Goal: Obtain resource: Download file/media

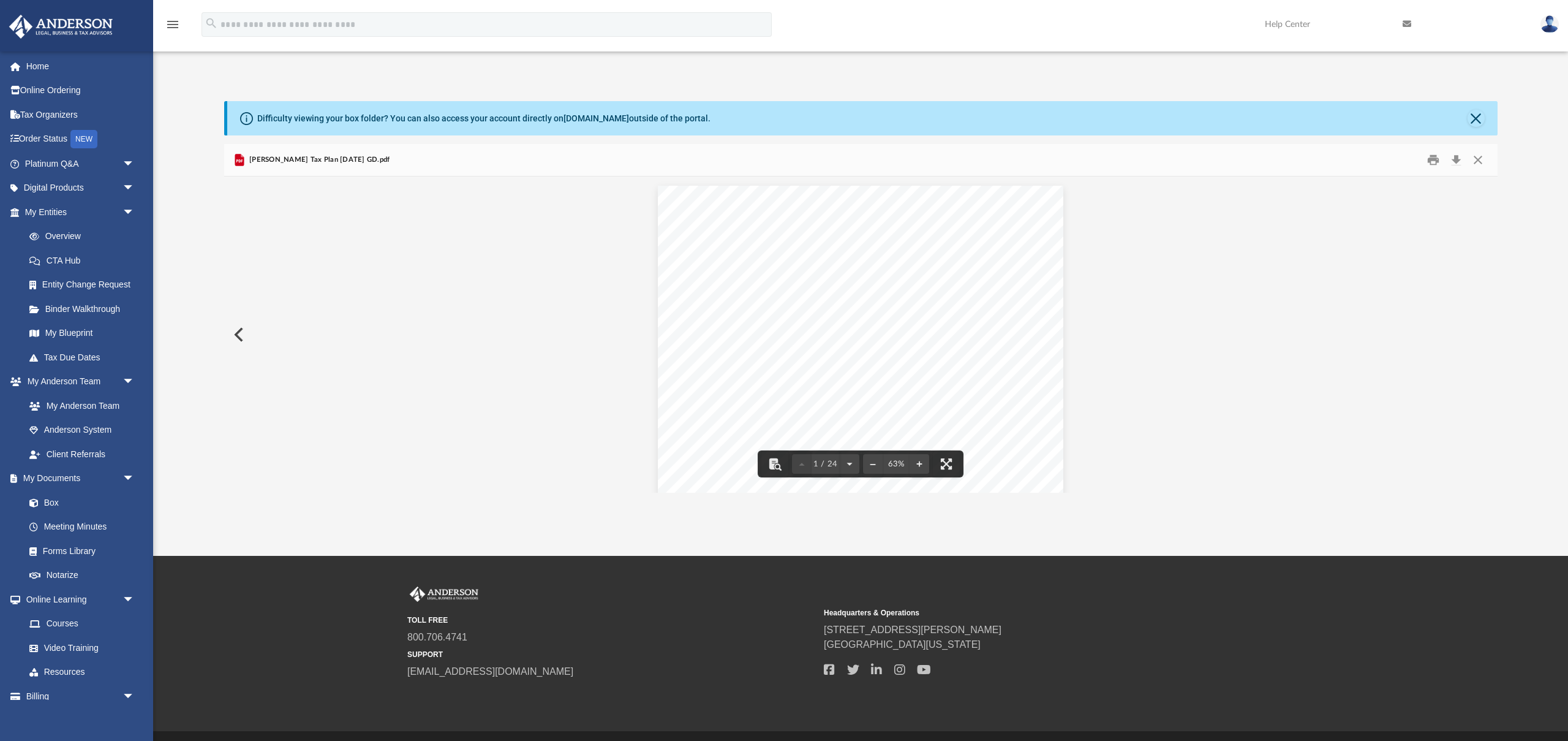
scroll to position [279, 1273]
click at [61, 505] on link "Box" at bounding box center [85, 502] width 136 height 24
click at [1477, 160] on button "Close" at bounding box center [1478, 160] width 22 height 19
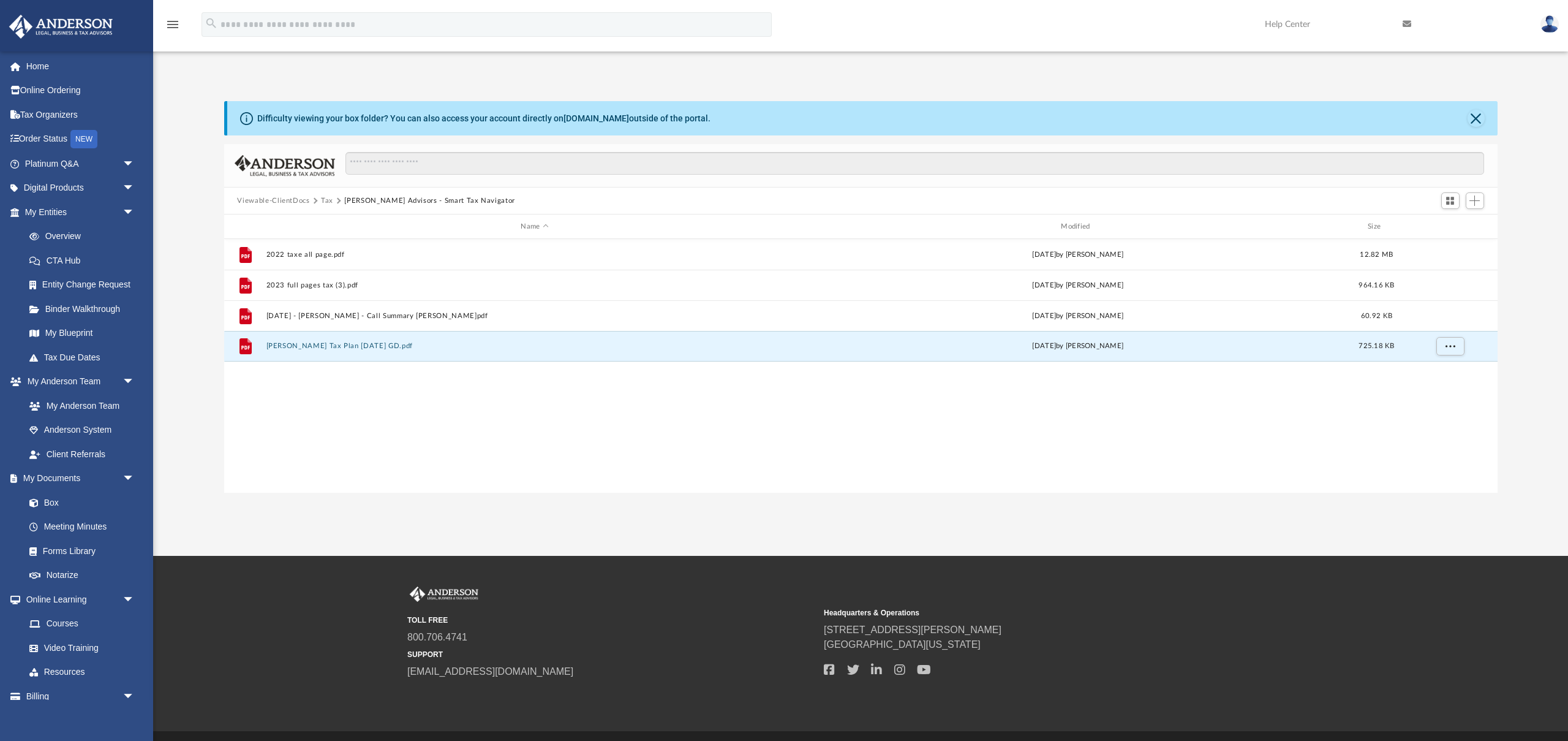
click at [322, 204] on button "Tax" at bounding box center [327, 201] width 13 height 11
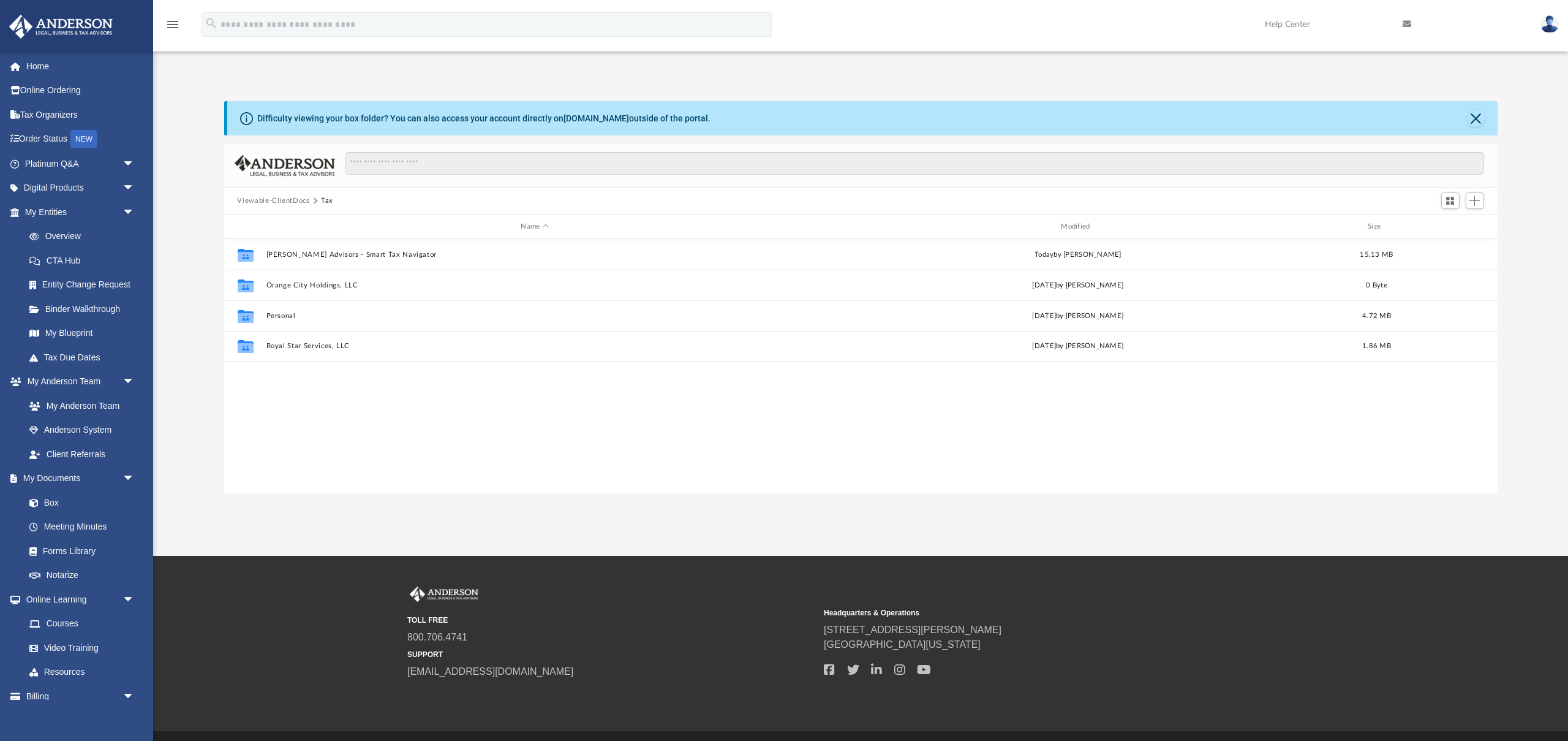
click at [282, 200] on button "Viewable-ClientDocs" at bounding box center [273, 201] width 72 height 11
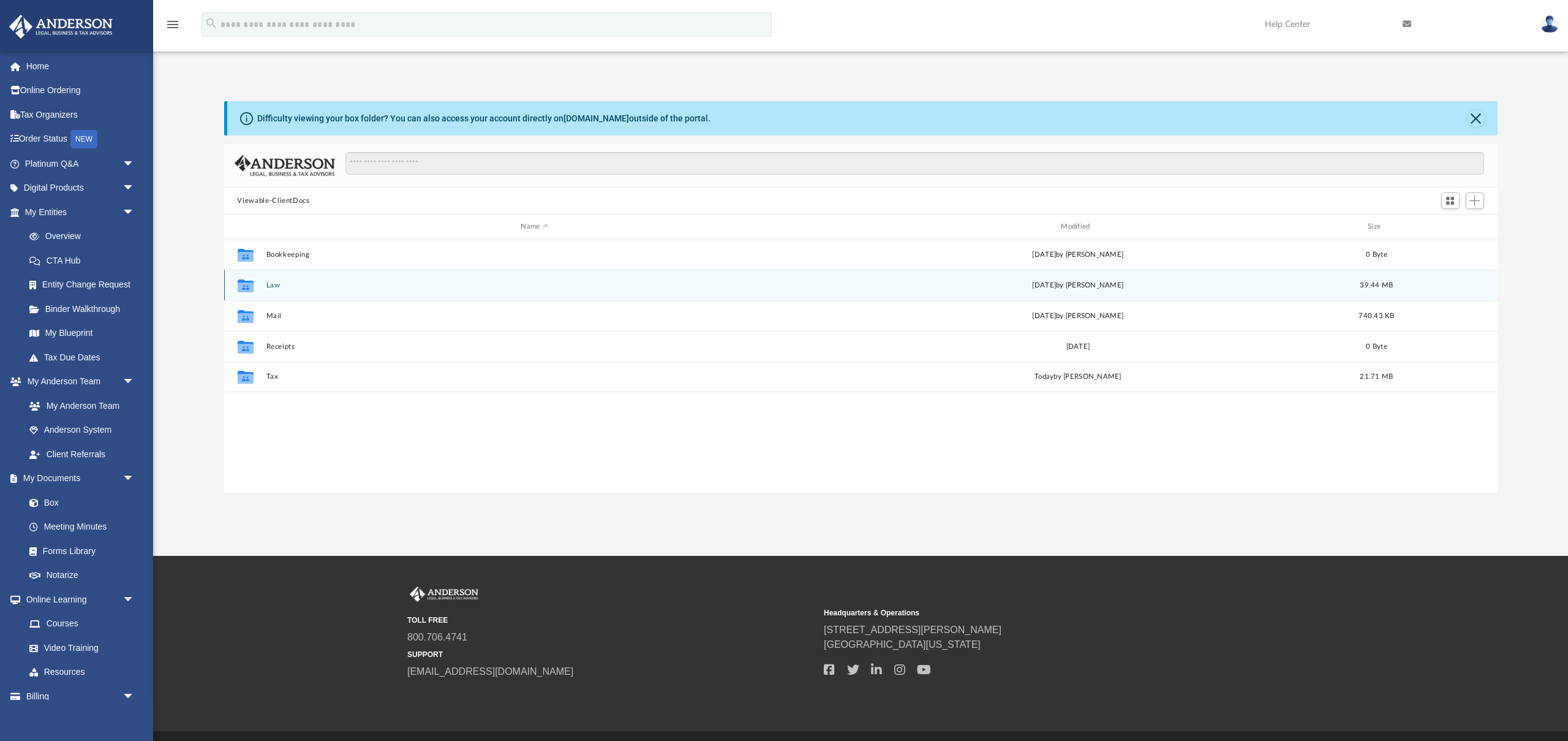
click at [273, 287] on button "Law" at bounding box center [535, 286] width 538 height 8
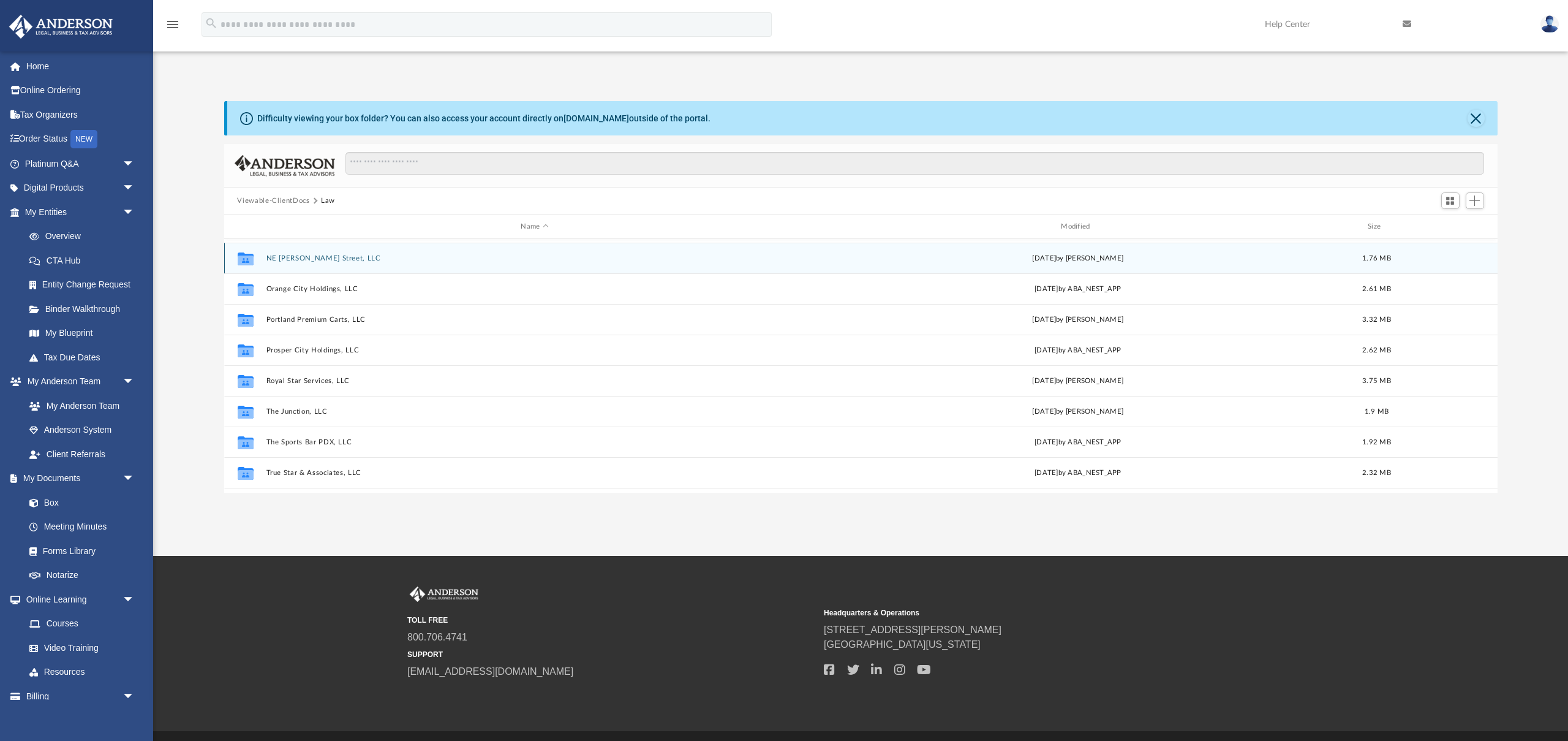
scroll to position [138, 0]
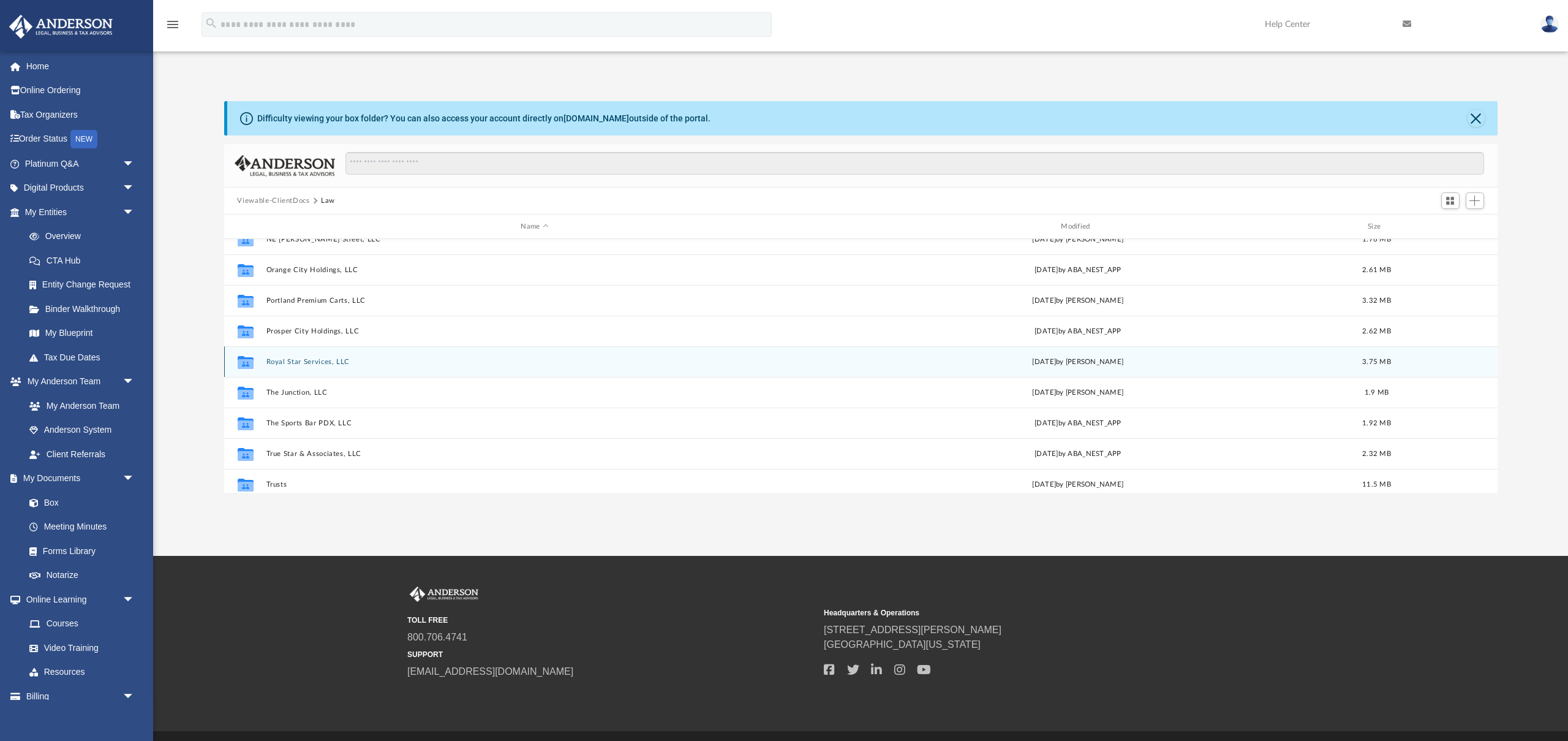
click at [304, 363] on button "Royal Star Services, LLC" at bounding box center [535, 362] width 538 height 8
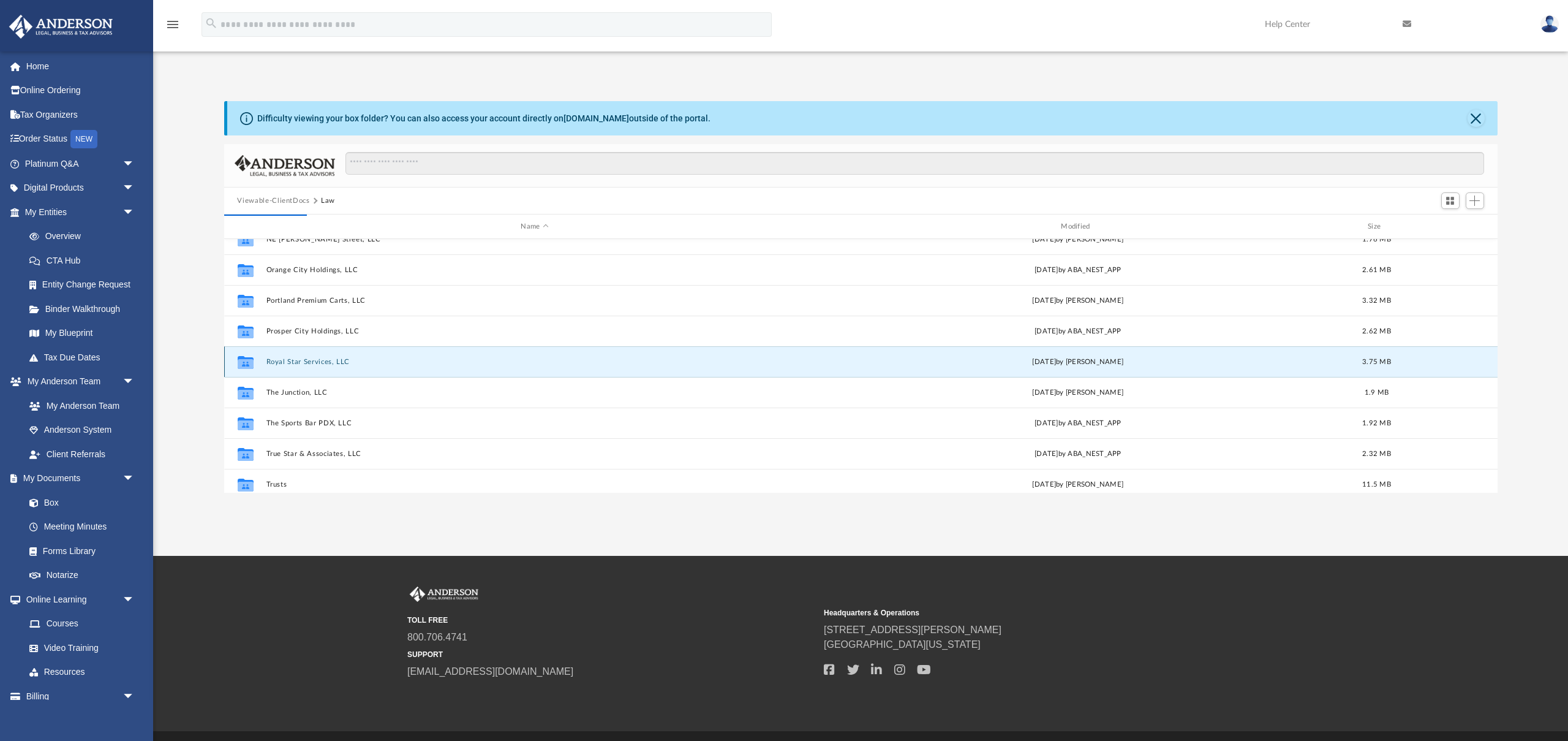
scroll to position [0, 0]
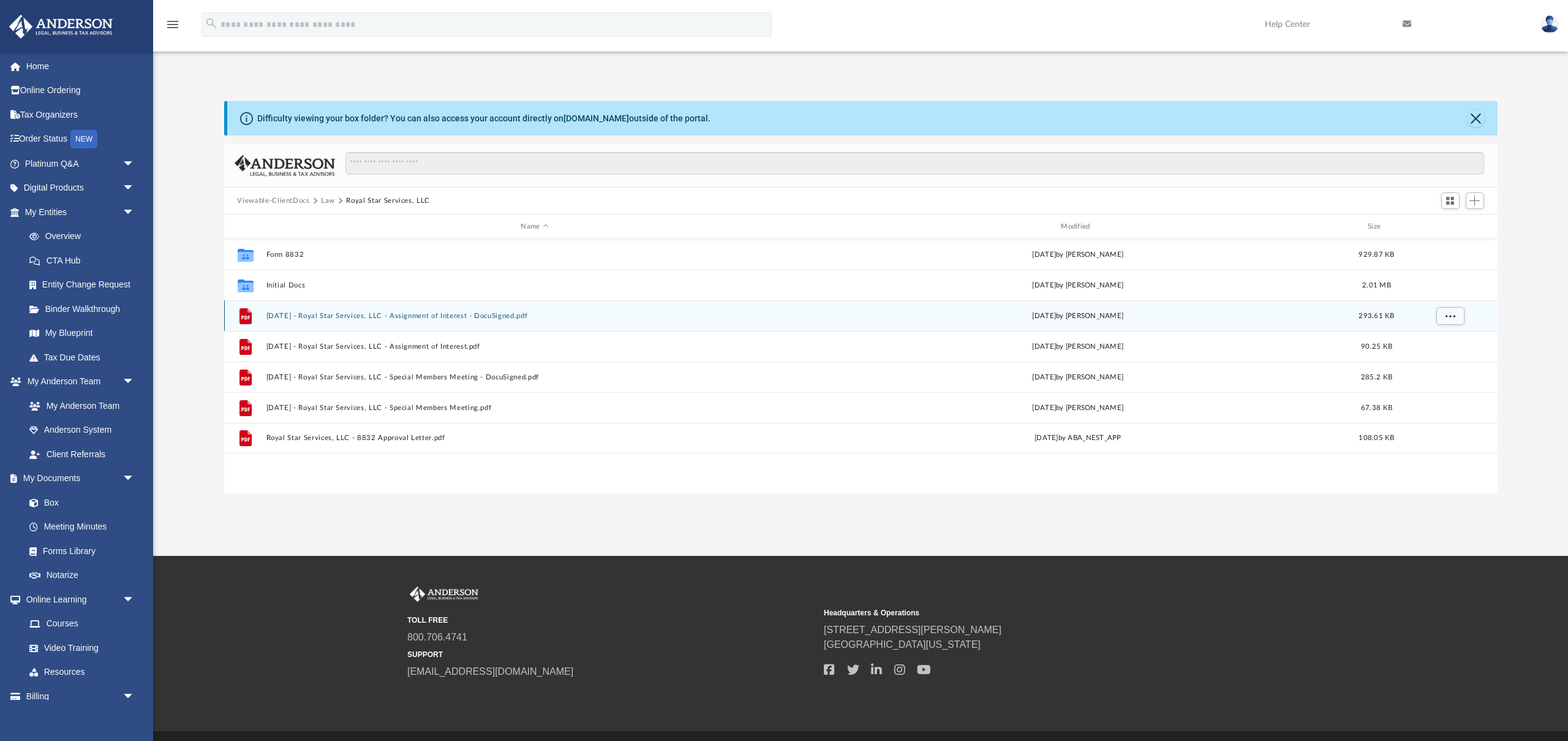
click at [462, 316] on button "[DATE] - Royal Star Services, LLC - Assignment of Interest - DocuSigned.pdf" at bounding box center [535, 316] width 538 height 8
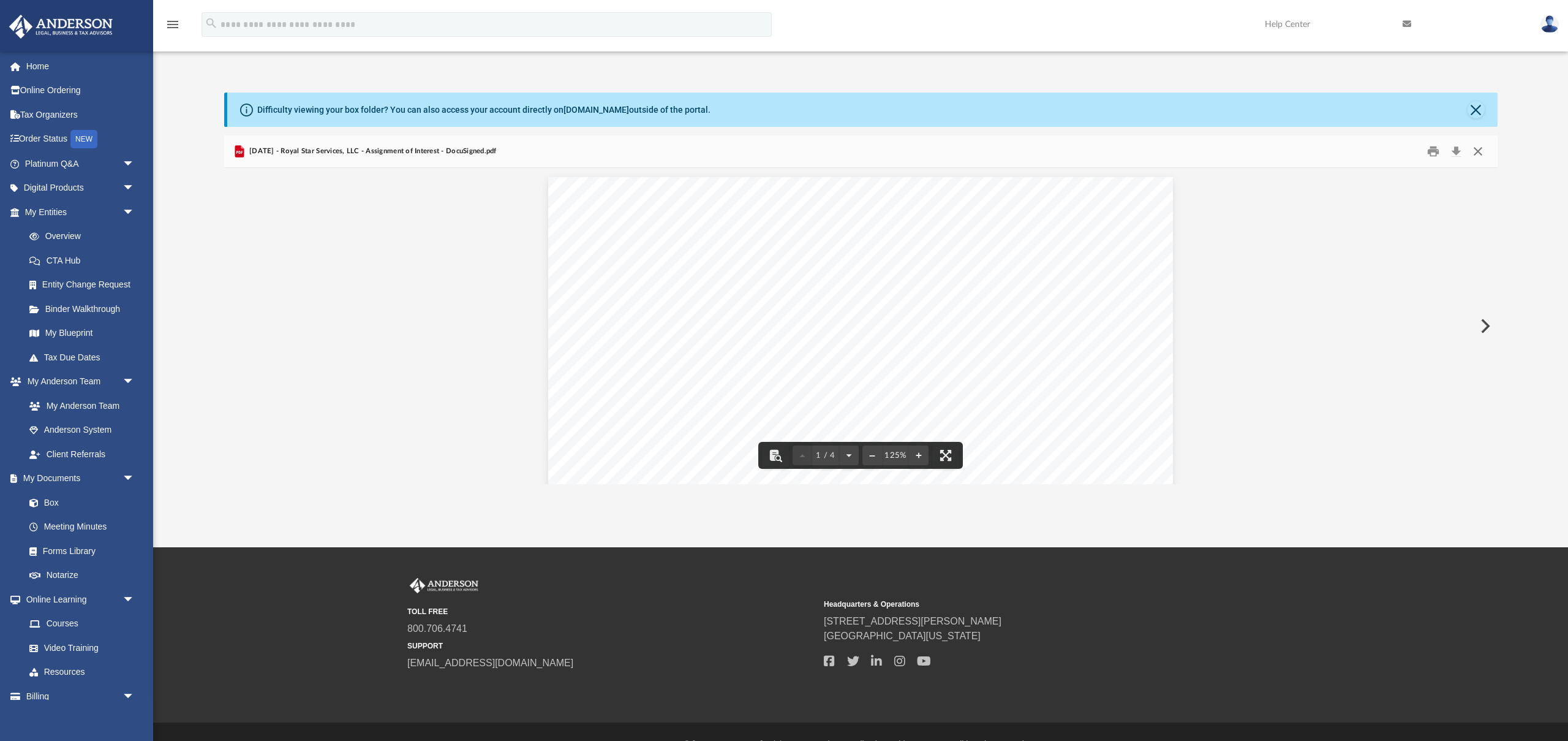
click at [1481, 148] on button "Close" at bounding box center [1478, 152] width 22 height 19
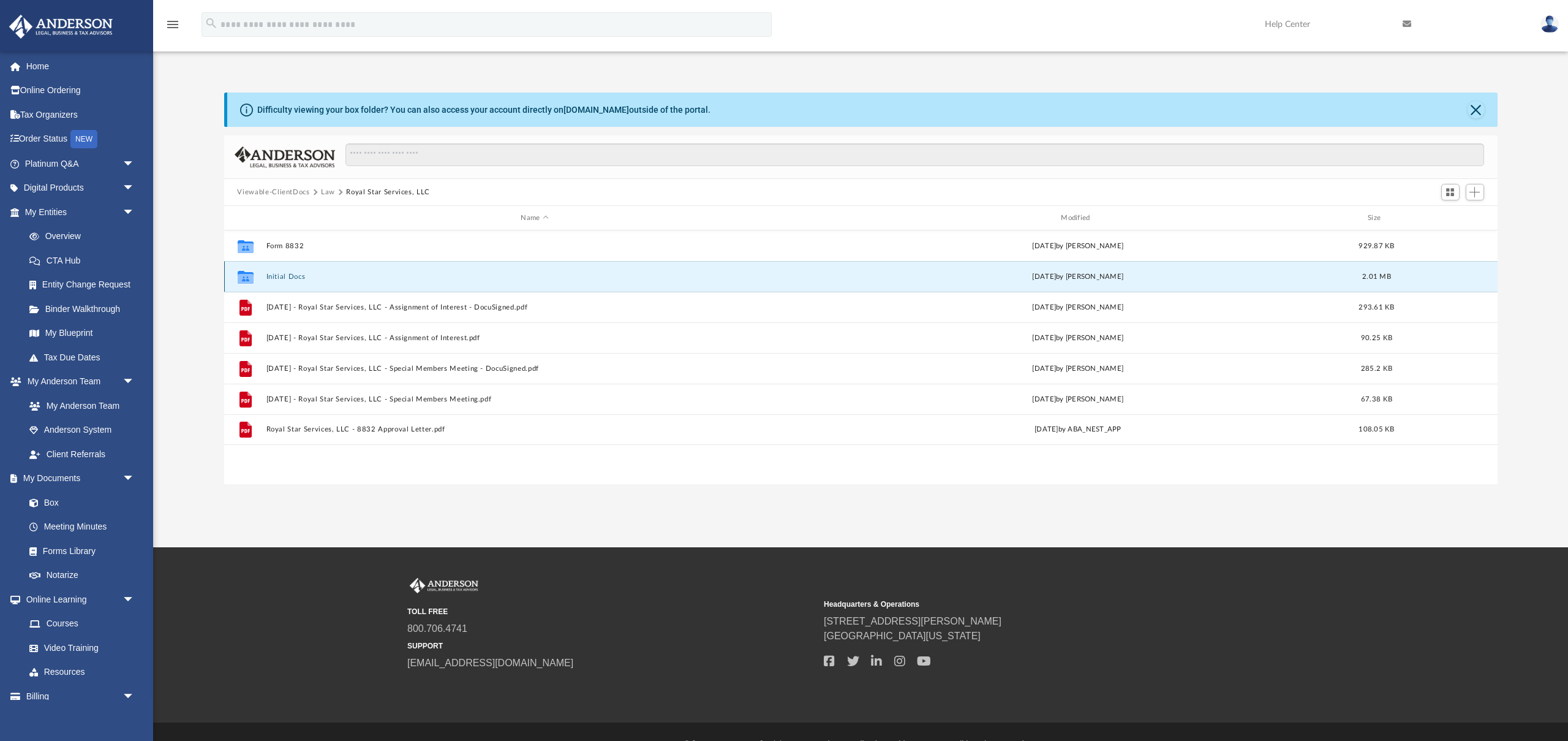
click at [287, 277] on button "Initial Docs" at bounding box center [535, 277] width 538 height 8
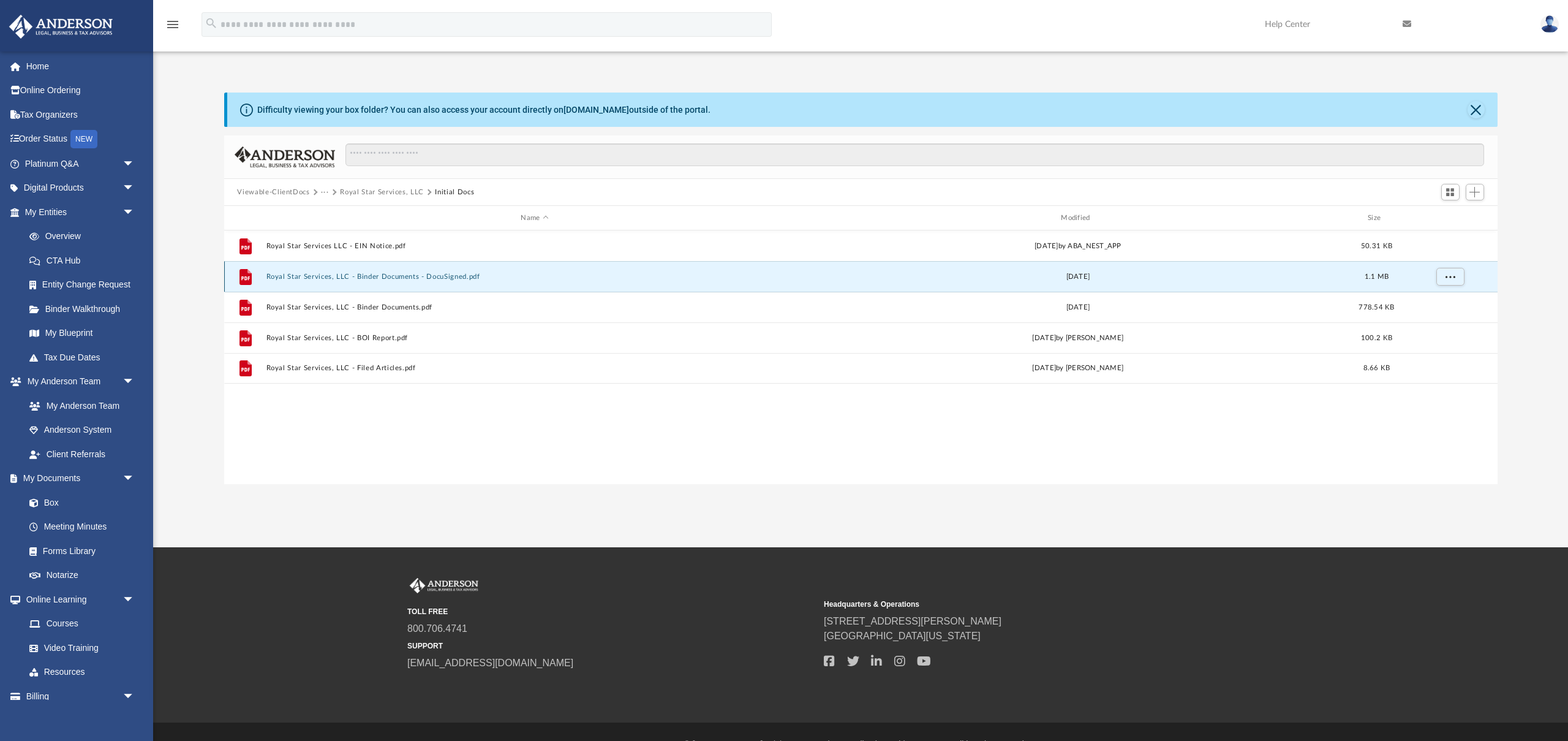
click at [389, 278] on button "Royal Star Services, LLC - Binder Documents - DocuSigned.pdf" at bounding box center [535, 277] width 538 height 8
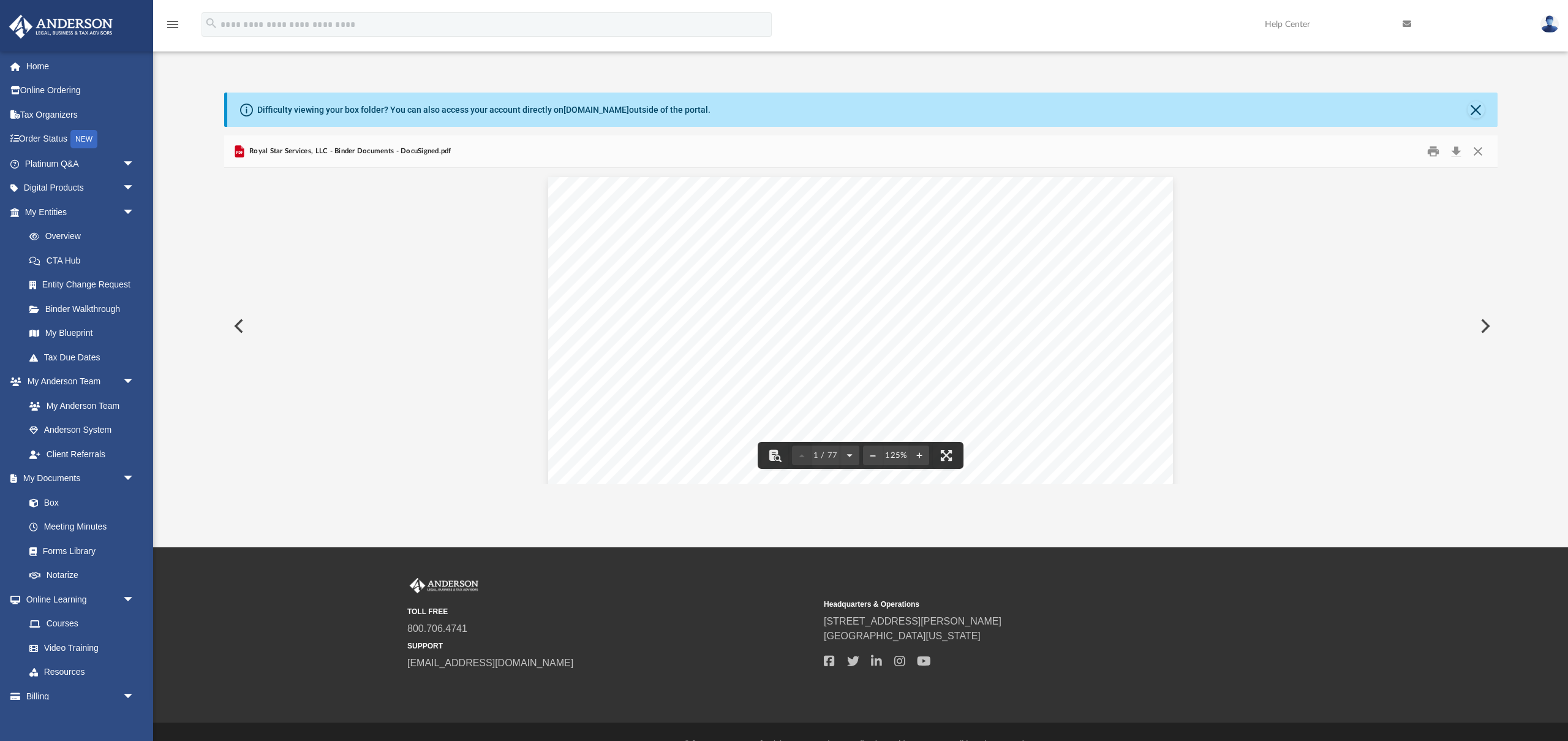
click at [955, 300] on div "[PERSON_NAME] [PERSON_NAME] and [PERSON_NAME] [STREET_ADDRESS][US_STATE] Re: Ro…" at bounding box center [860, 581] width 625 height 809
type input "**********"
click at [946, 459] on button "File preview" at bounding box center [946, 455] width 27 height 27
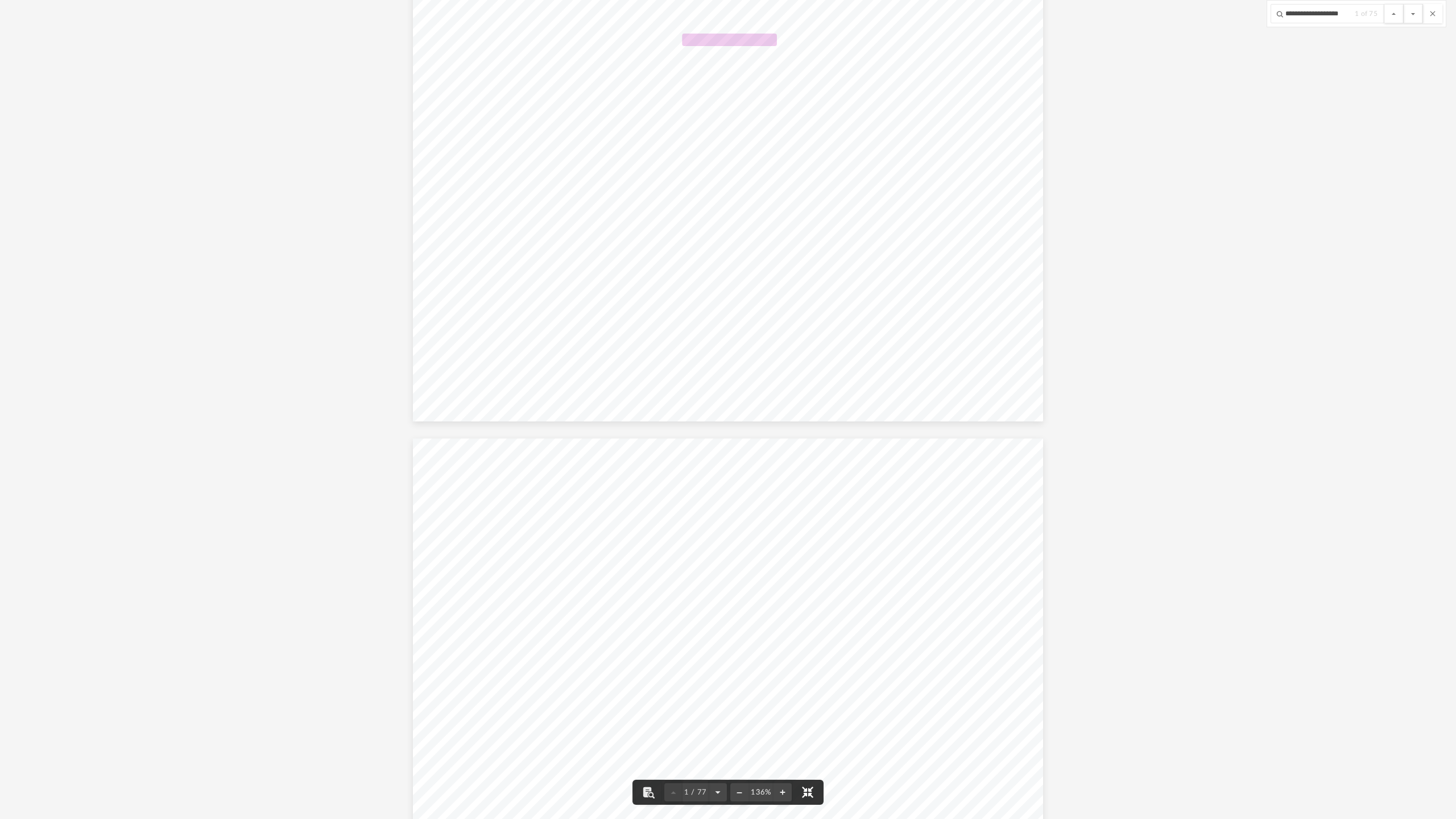
scroll to position [0, 0]
drag, startPoint x: 894, startPoint y: 218, endPoint x: 755, endPoint y: 214, distance: 139.1
click at [413, 9] on span "Enclosed in this portfolio, you will find your operating agreement for Royal St…" at bounding box center [413, 9] width 0 height 0
click at [1352, 14] on input "**********" at bounding box center [1327, 13] width 114 height 20
click at [1404, 4] on button "File preview" at bounding box center [1413, 13] width 20 height 20
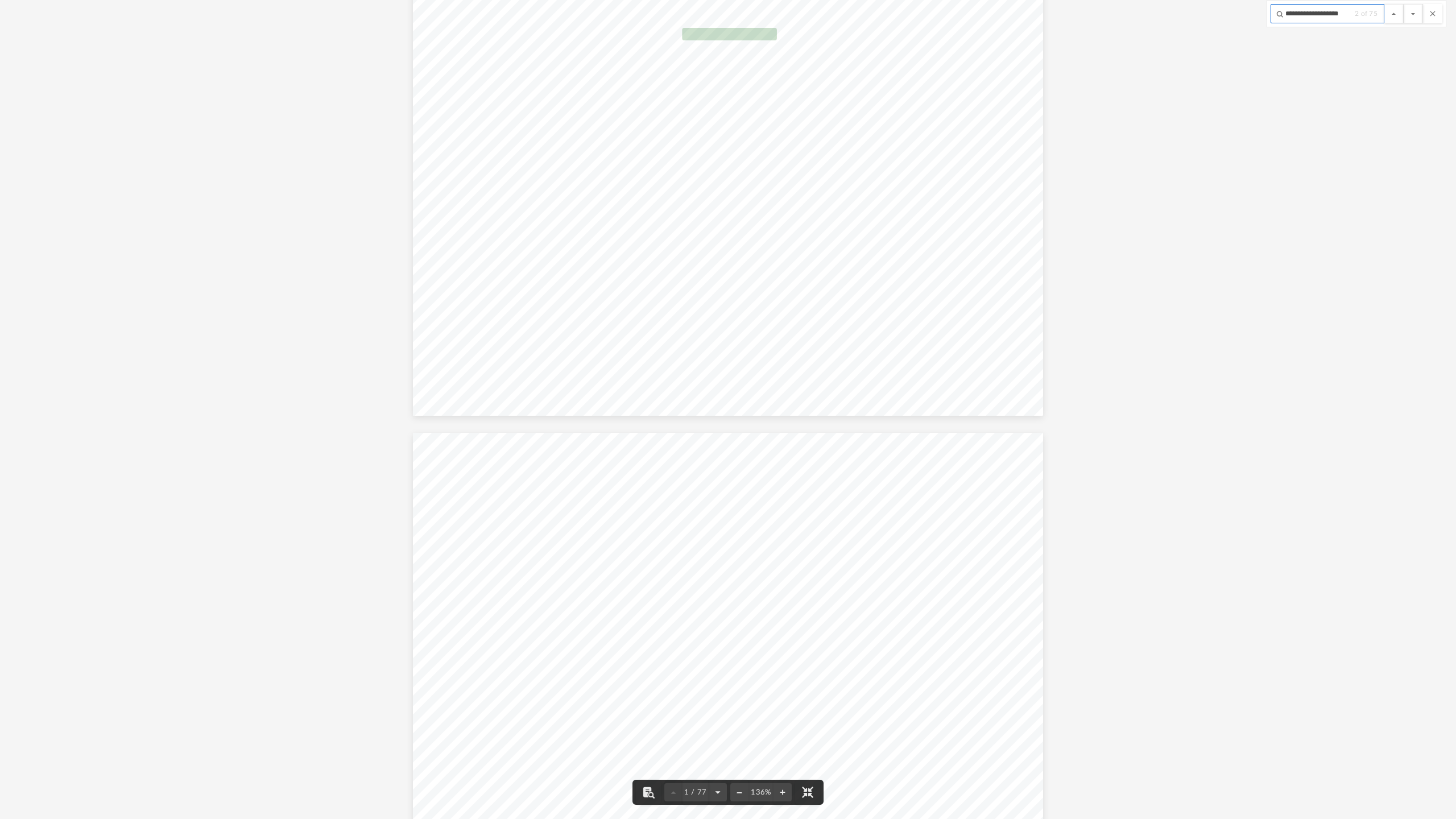
click at [1404, 4] on button "File preview" at bounding box center [1413, 13] width 20 height 20
click at [634, 389] on span "Operating Agreement" at bounding box center [633, 391] width 110 height 14
click at [1351, 15] on input "**********" at bounding box center [1327, 13] width 114 height 20
click at [1404, 4] on button "File preview" at bounding box center [1413, 13] width 20 height 20
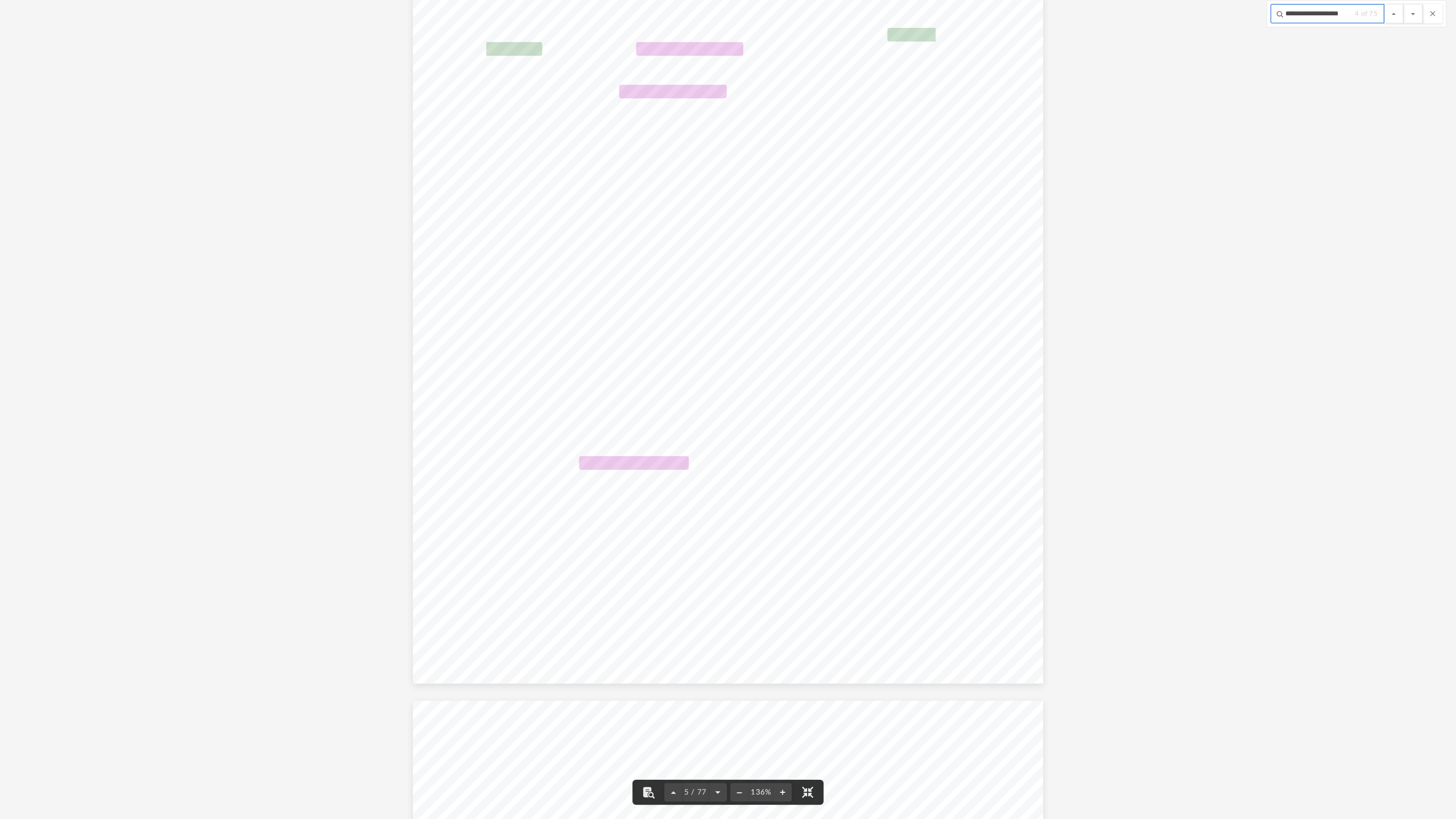
click at [1404, 4] on button "File preview" at bounding box center [1413, 13] width 20 height 20
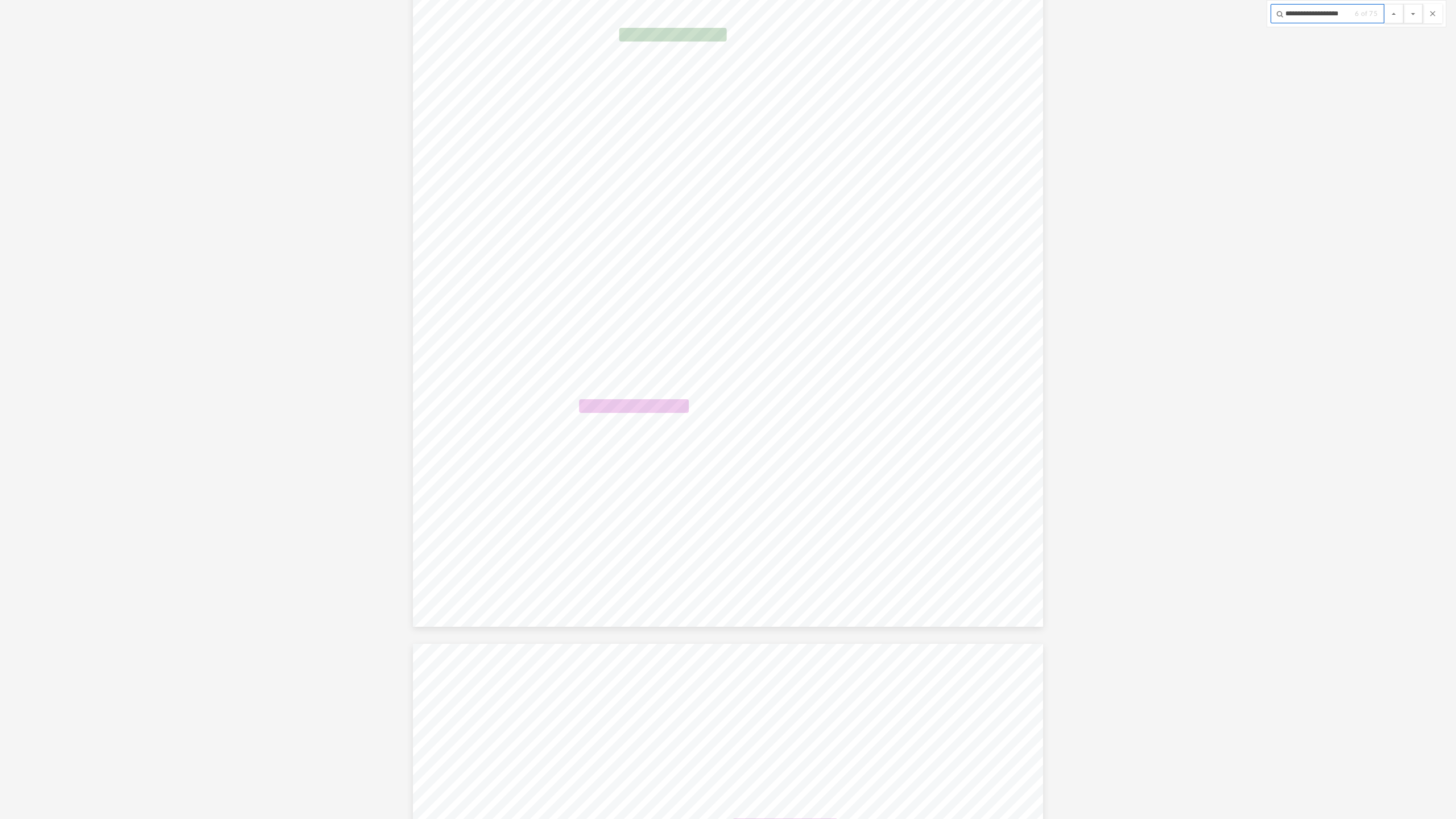
click at [1404, 4] on button "File preview" at bounding box center [1413, 13] width 20 height 20
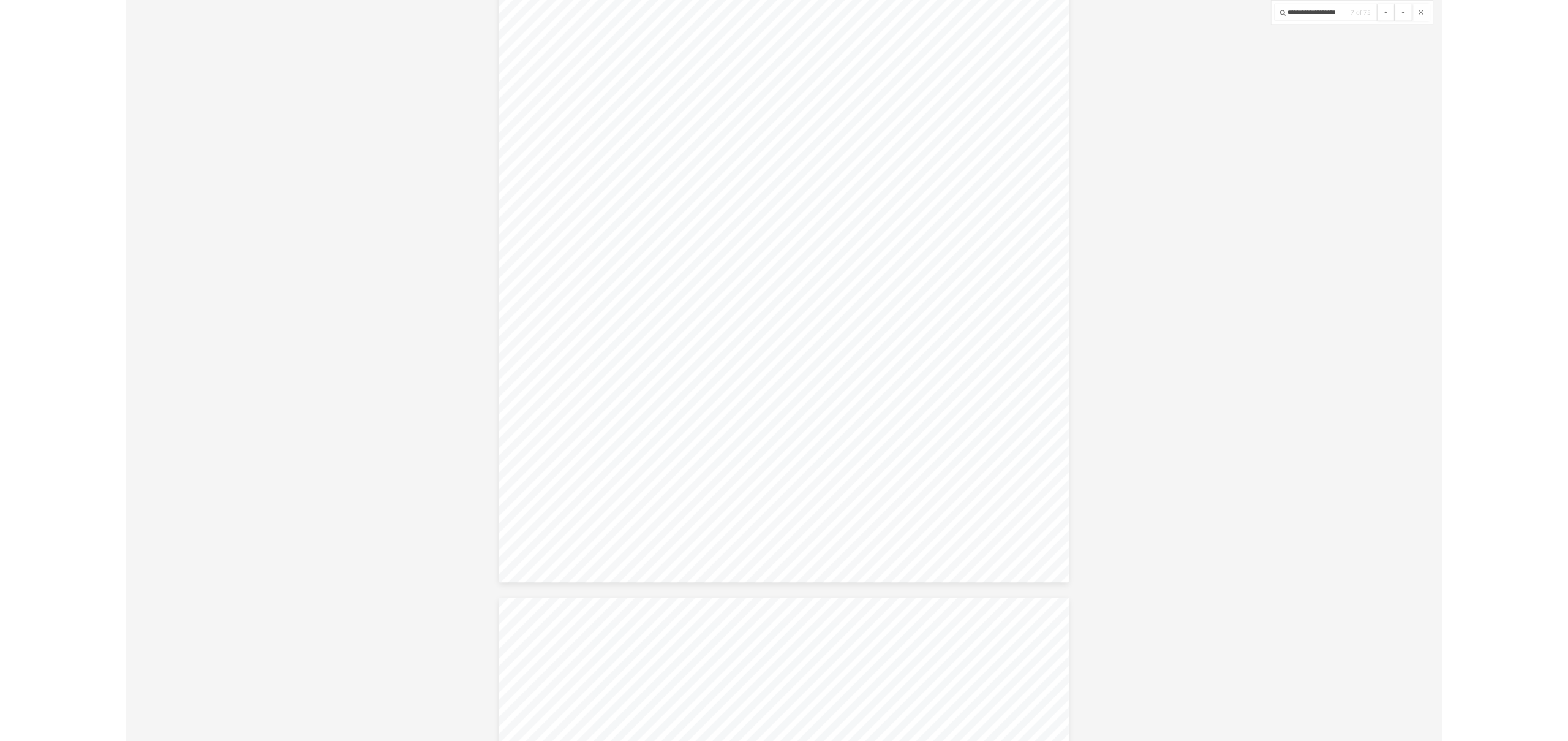
scroll to position [0, 0]
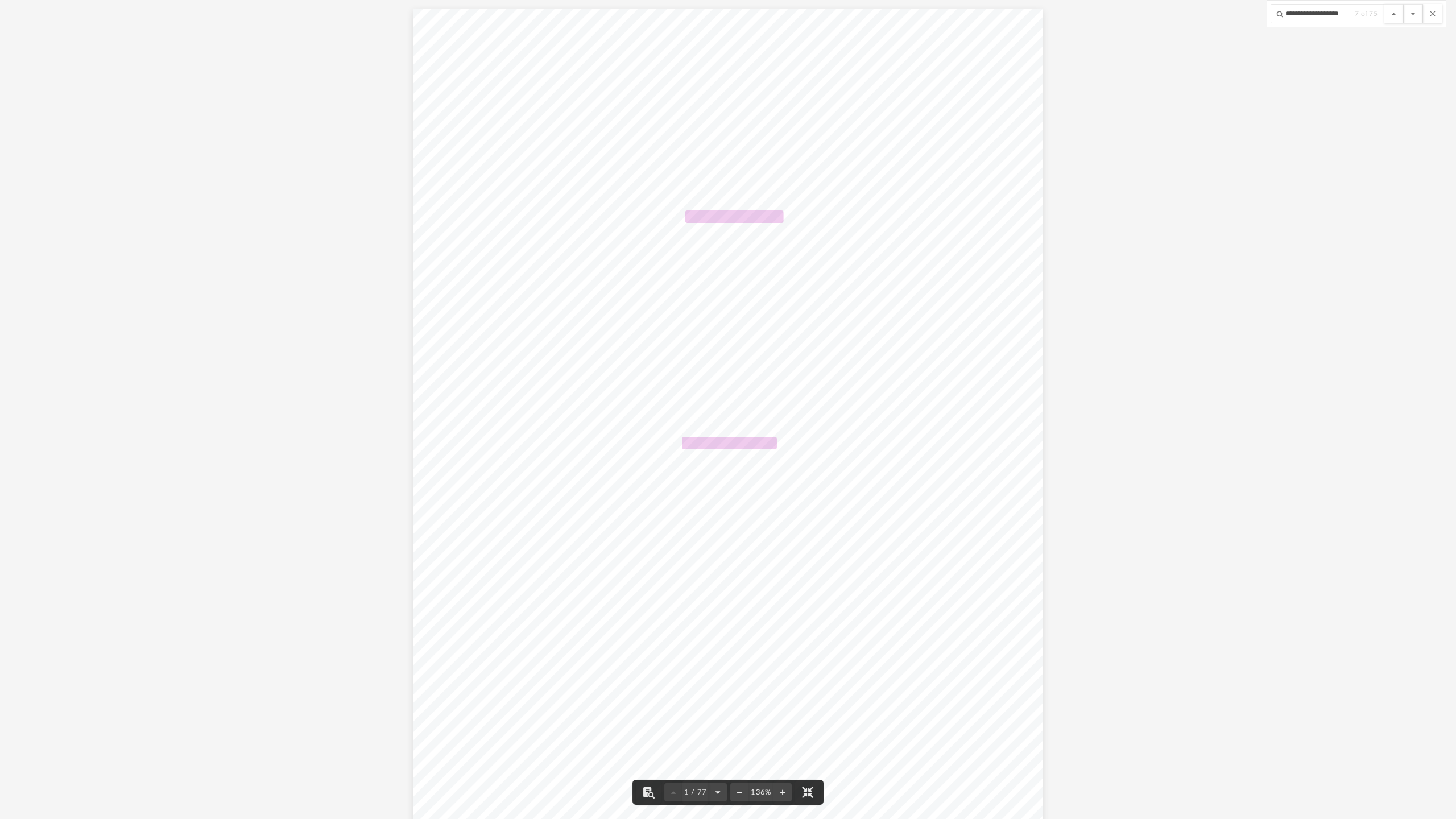
drag, startPoint x: 1436, startPoint y: 13, endPoint x: 1207, endPoint y: 221, distance: 309.4
click at [1207, 221] on div "[PERSON_NAME] [PERSON_NAME] and [PERSON_NAME] [STREET_ADDRESS][US_STATE] Re: Ro…" at bounding box center [728, 410] width 1456 height 819
click at [1434, 13] on button "File preview" at bounding box center [1433, 13] width 20 height 20
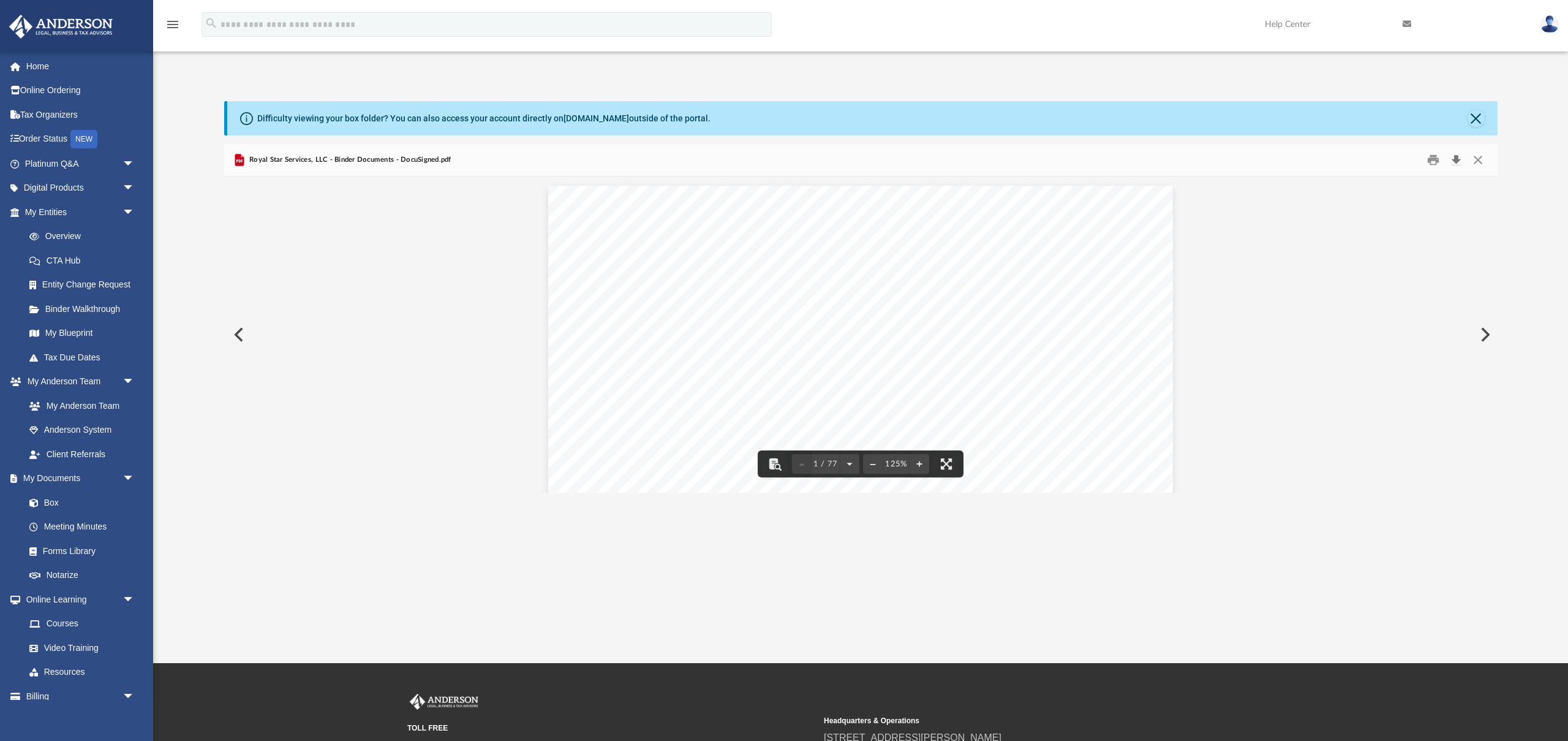
click at [1453, 161] on button "Download" at bounding box center [1456, 160] width 22 height 19
click at [1480, 159] on button "Close" at bounding box center [1478, 160] width 22 height 19
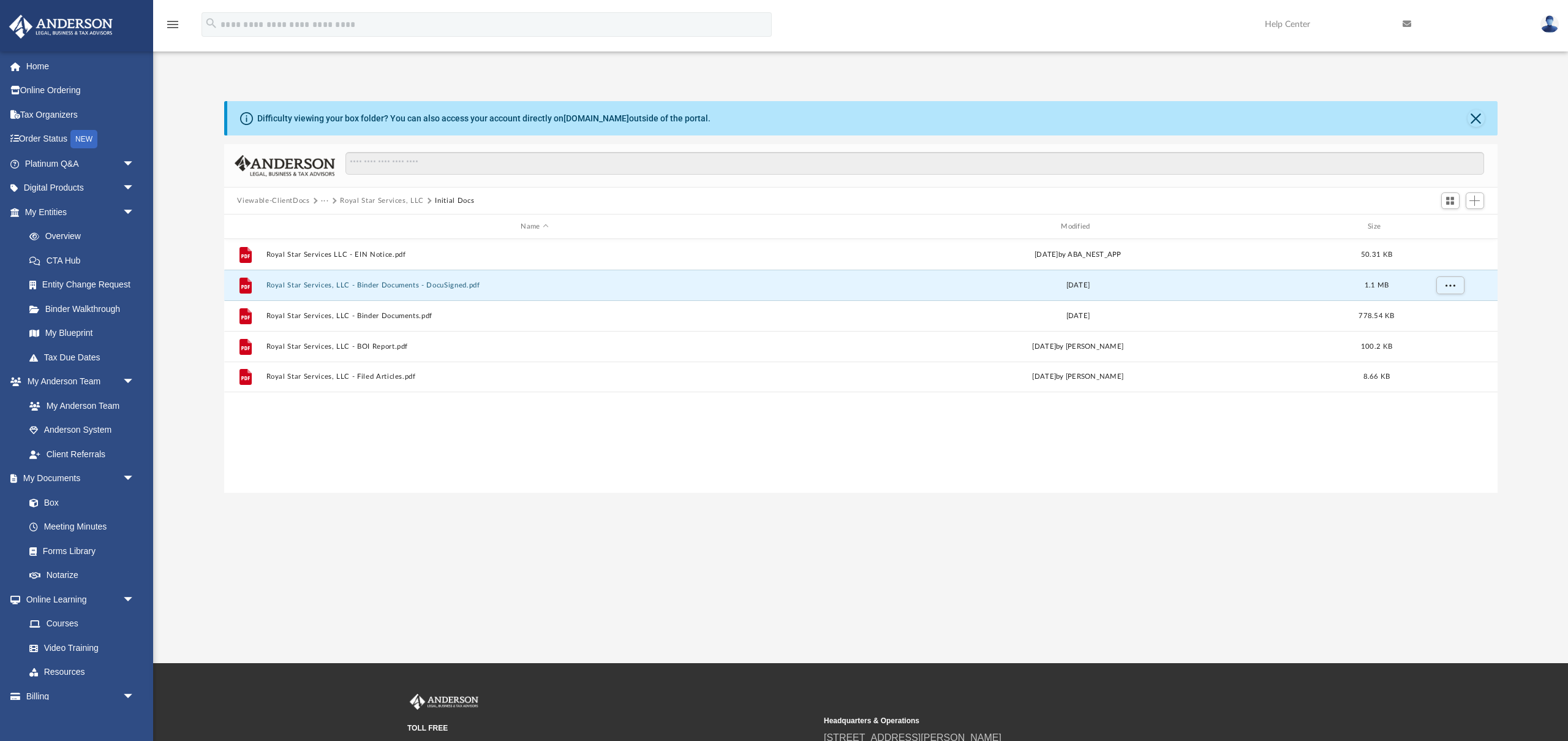
click at [318, 200] on span "Viewable-ClientDocs" at bounding box center [278, 201] width 84 height 11
click at [322, 201] on button "···" at bounding box center [325, 201] width 8 height 11
click at [369, 205] on button "Royal Star Services, LLC" at bounding box center [382, 201] width 84 height 11
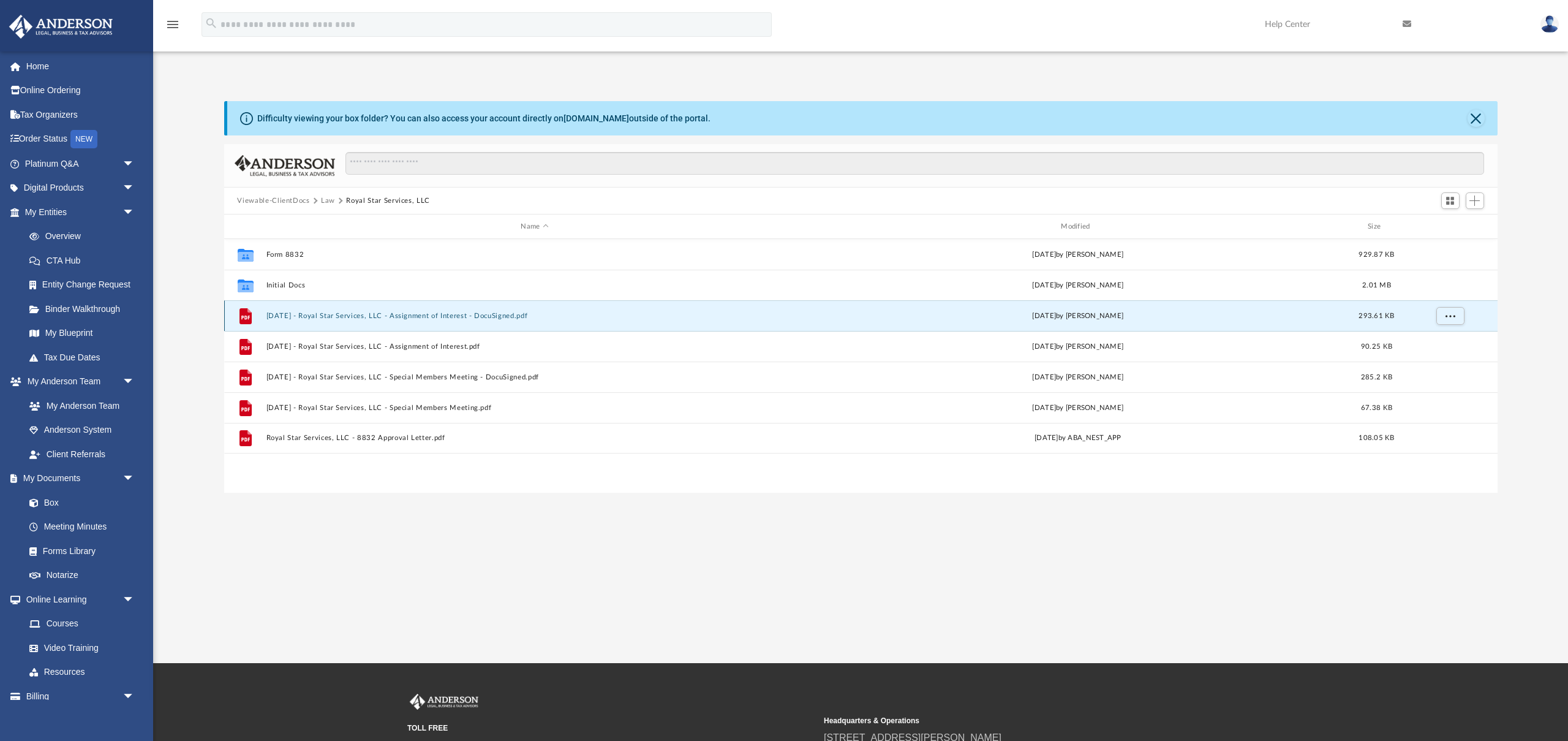
click at [503, 315] on button "[DATE] - Royal Star Services, LLC - Assignment of Interest - DocuSigned.pdf" at bounding box center [535, 316] width 538 height 8
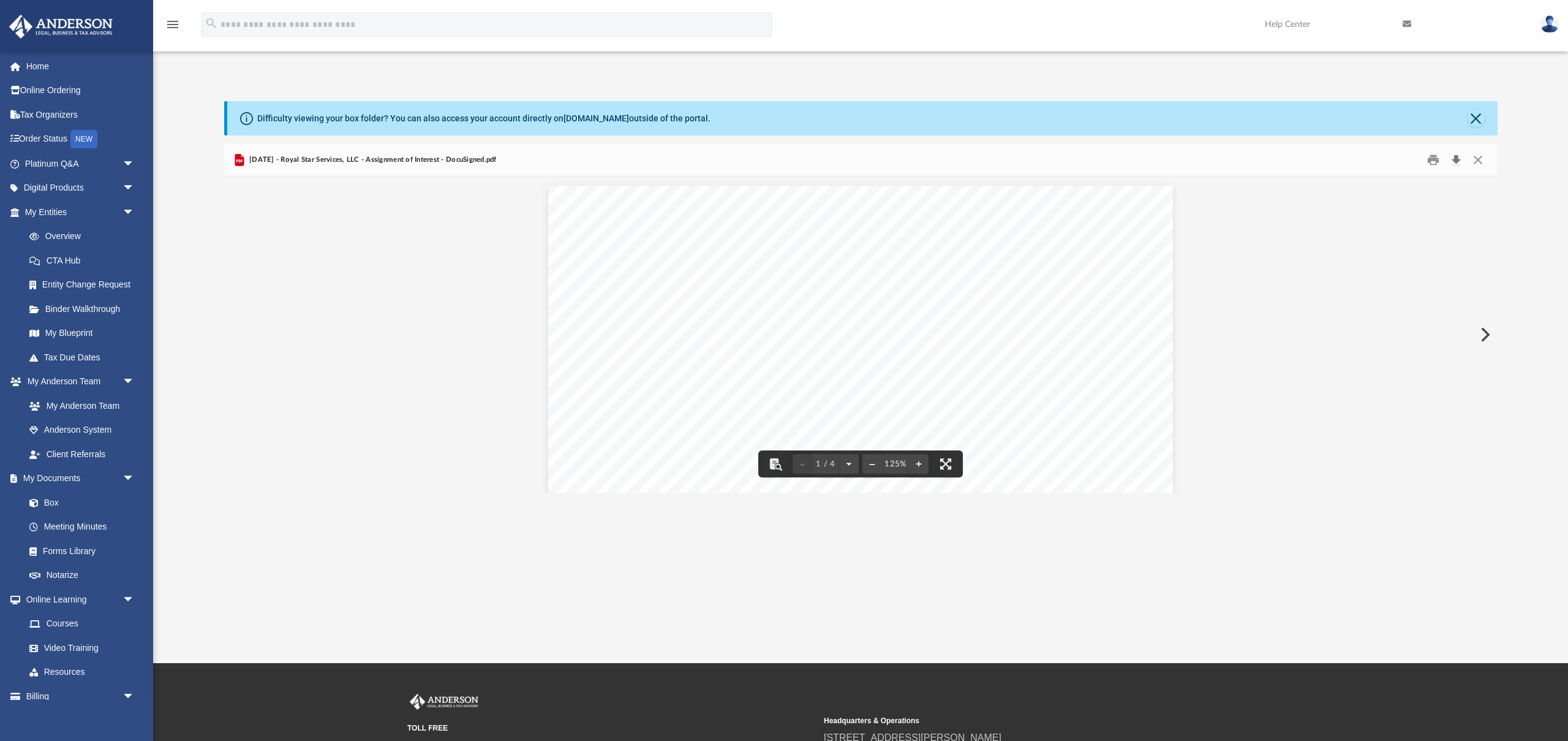
click at [1457, 160] on button "Download" at bounding box center [1456, 160] width 22 height 19
click at [1482, 160] on button "Close" at bounding box center [1478, 160] width 22 height 19
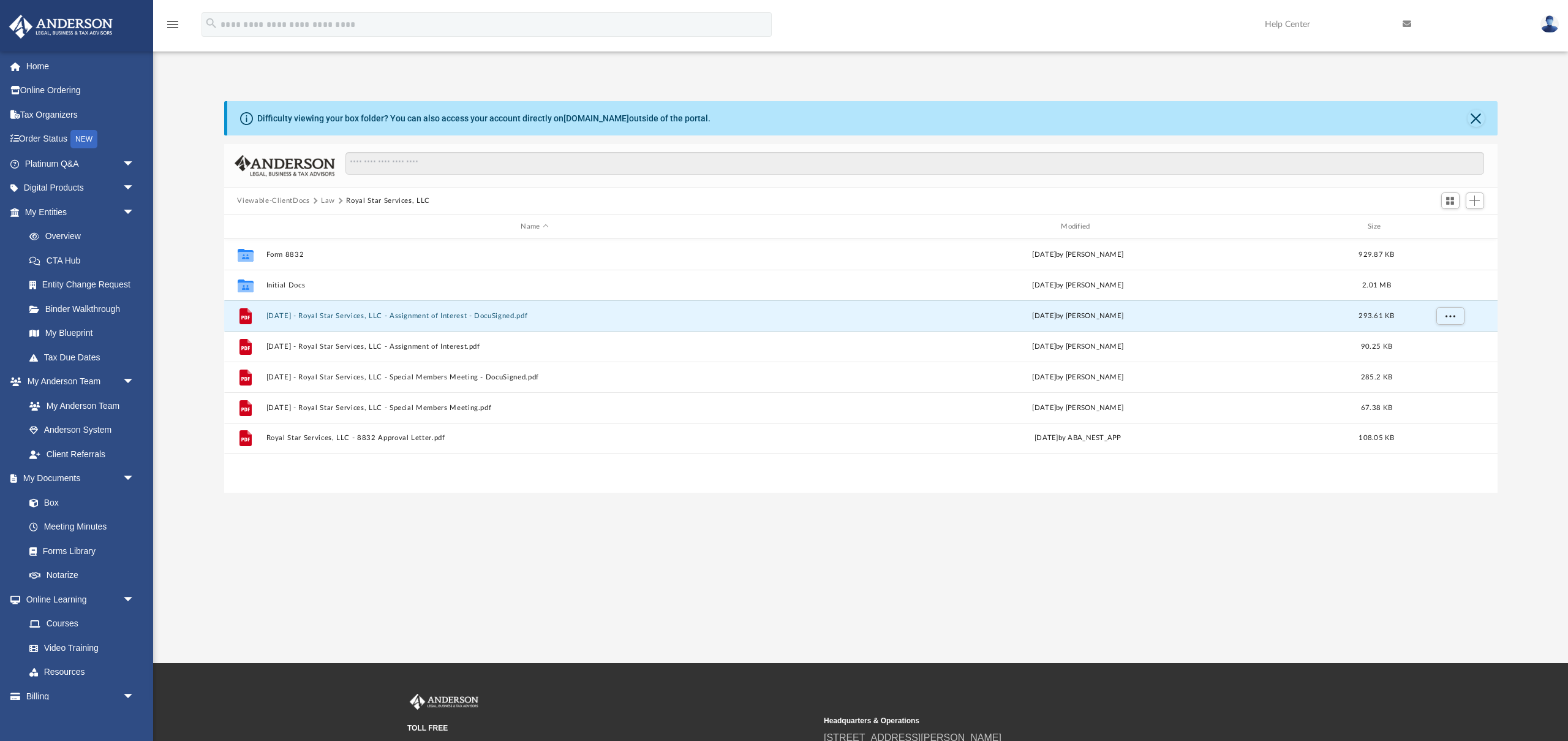
click at [328, 202] on button "Law" at bounding box center [328, 201] width 14 height 11
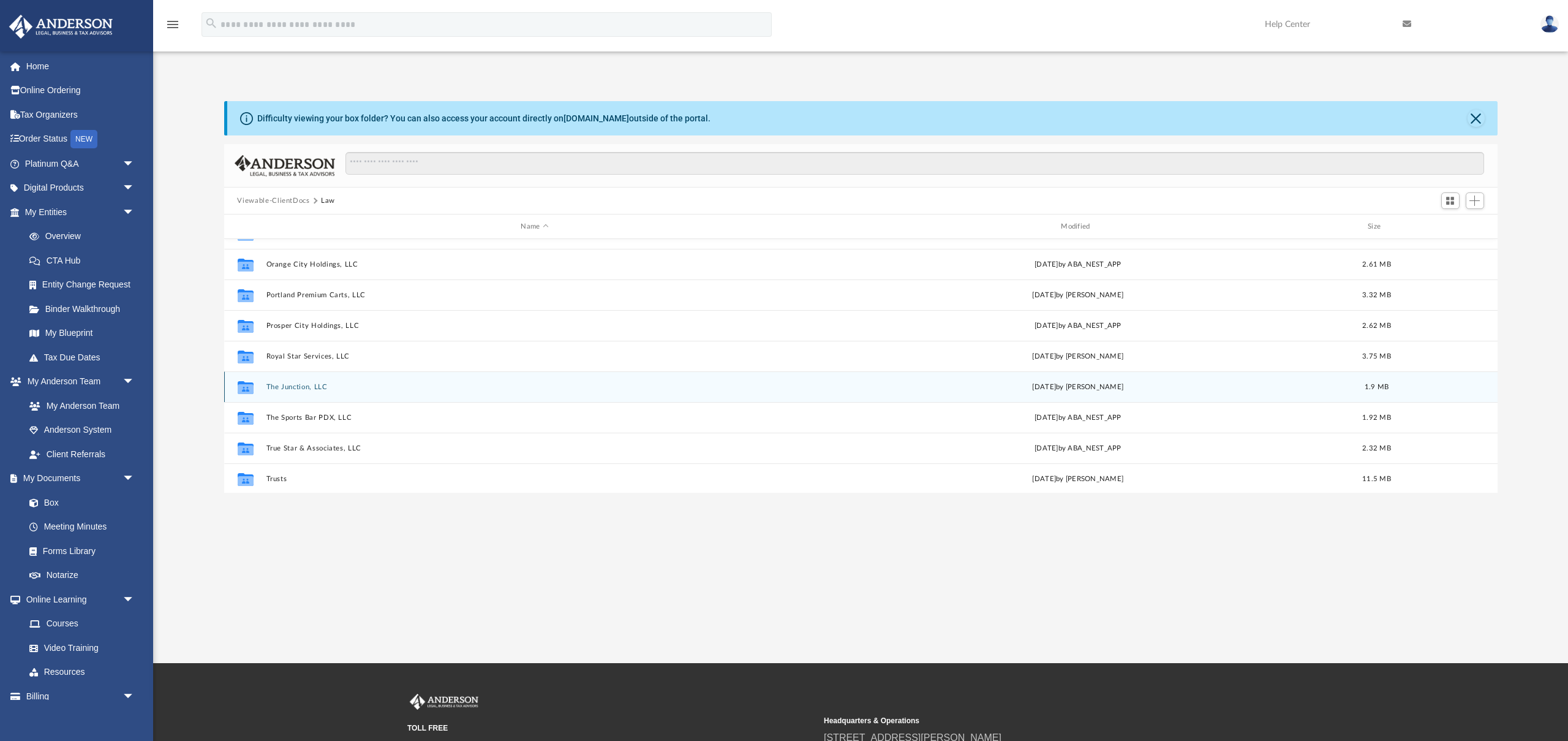
scroll to position [142, 0]
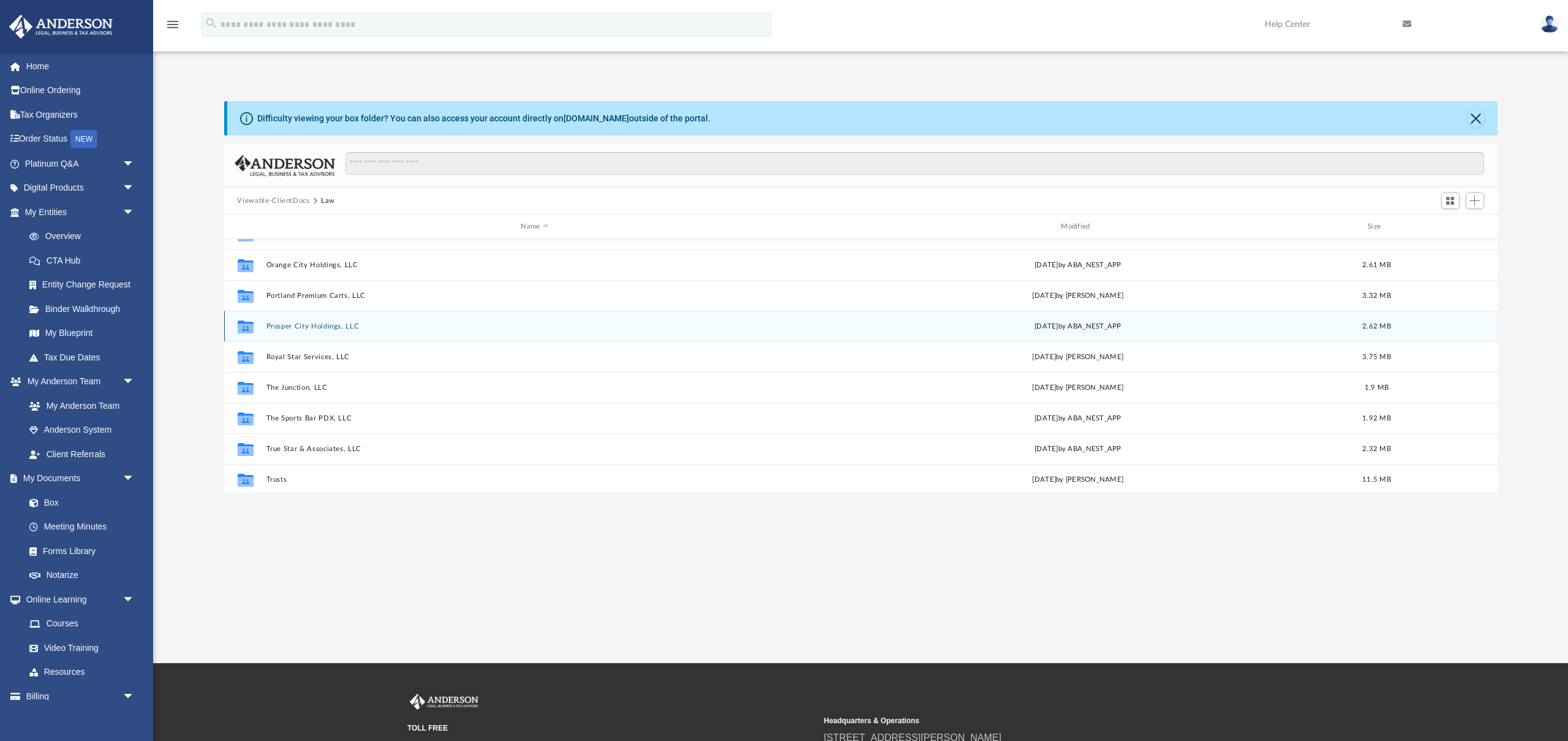
click at [324, 329] on button "Prosper City Holdings, LLC" at bounding box center [535, 326] width 538 height 8
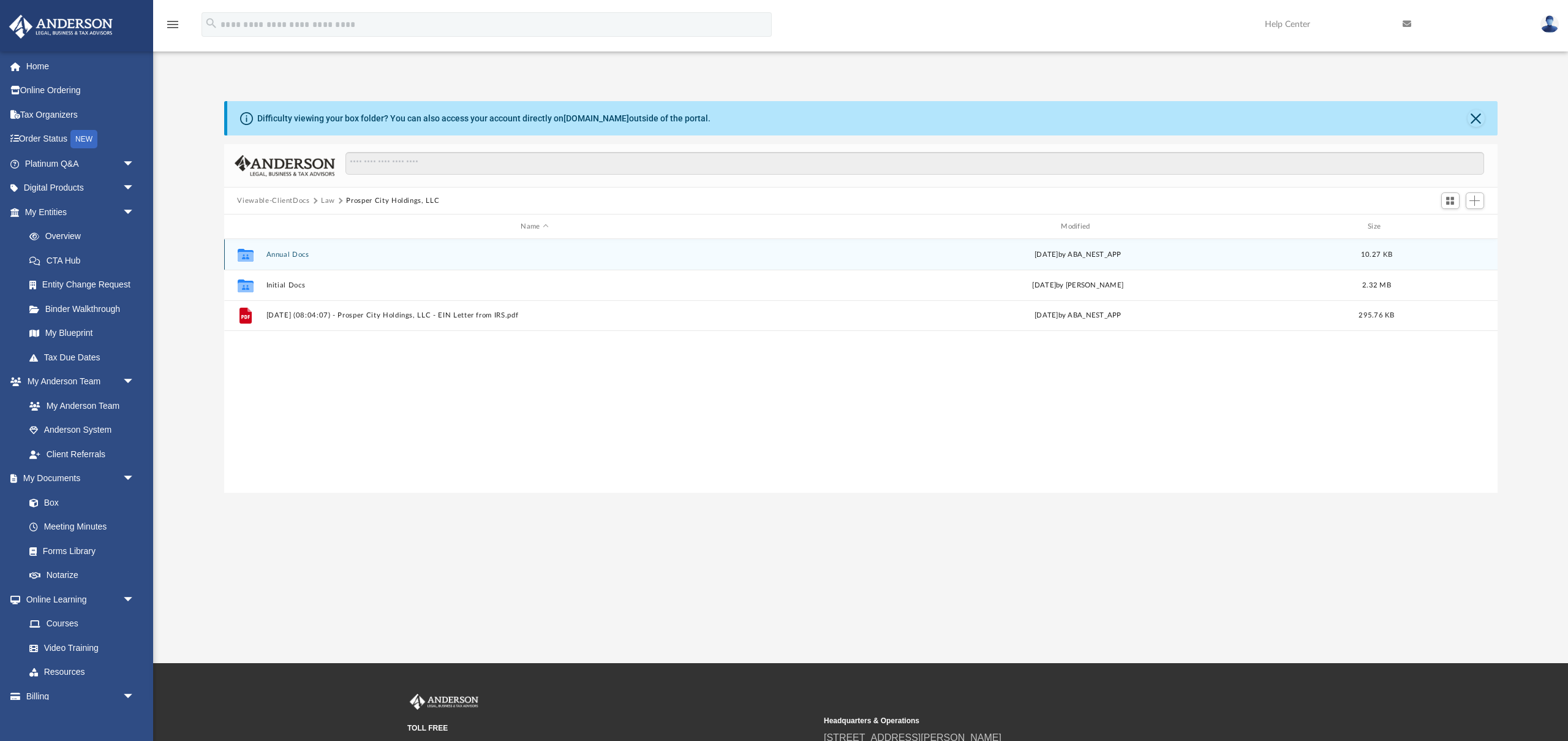
scroll to position [0, 0]
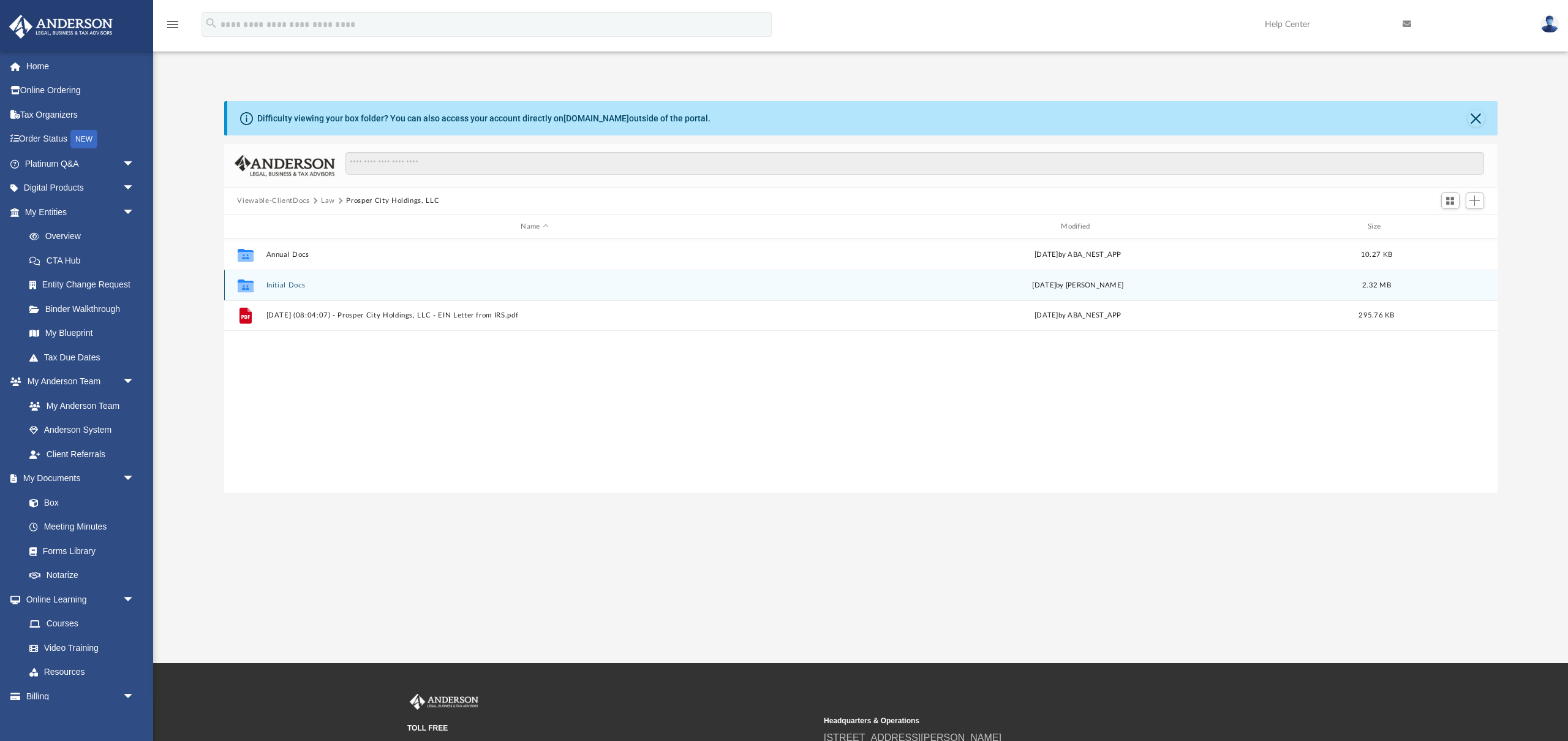
click at [287, 284] on button "Initial Docs" at bounding box center [535, 286] width 538 height 8
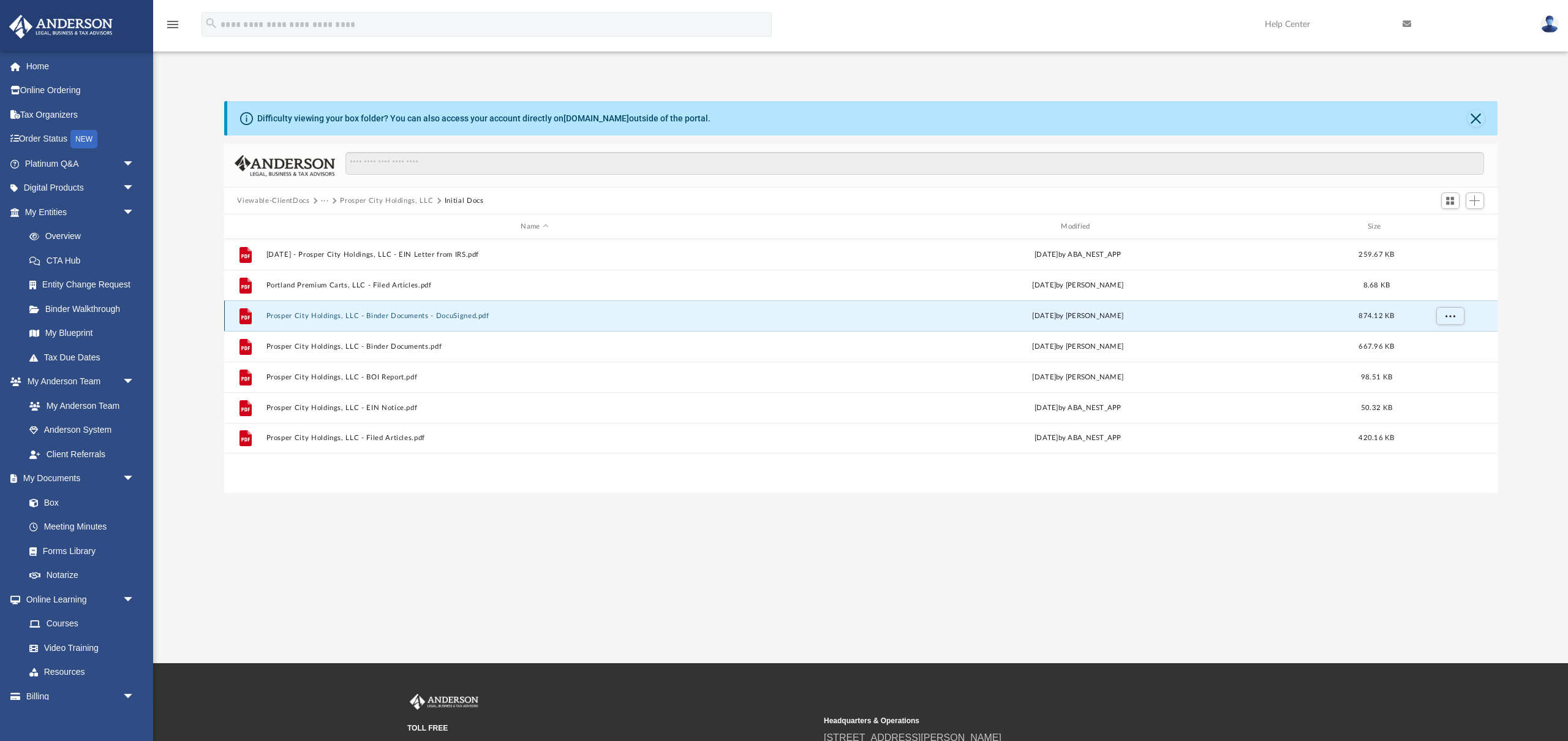
click at [441, 318] on button "Prosper City Holdings, LLC - Binder Documents - DocuSigned.pdf" at bounding box center [535, 316] width 538 height 8
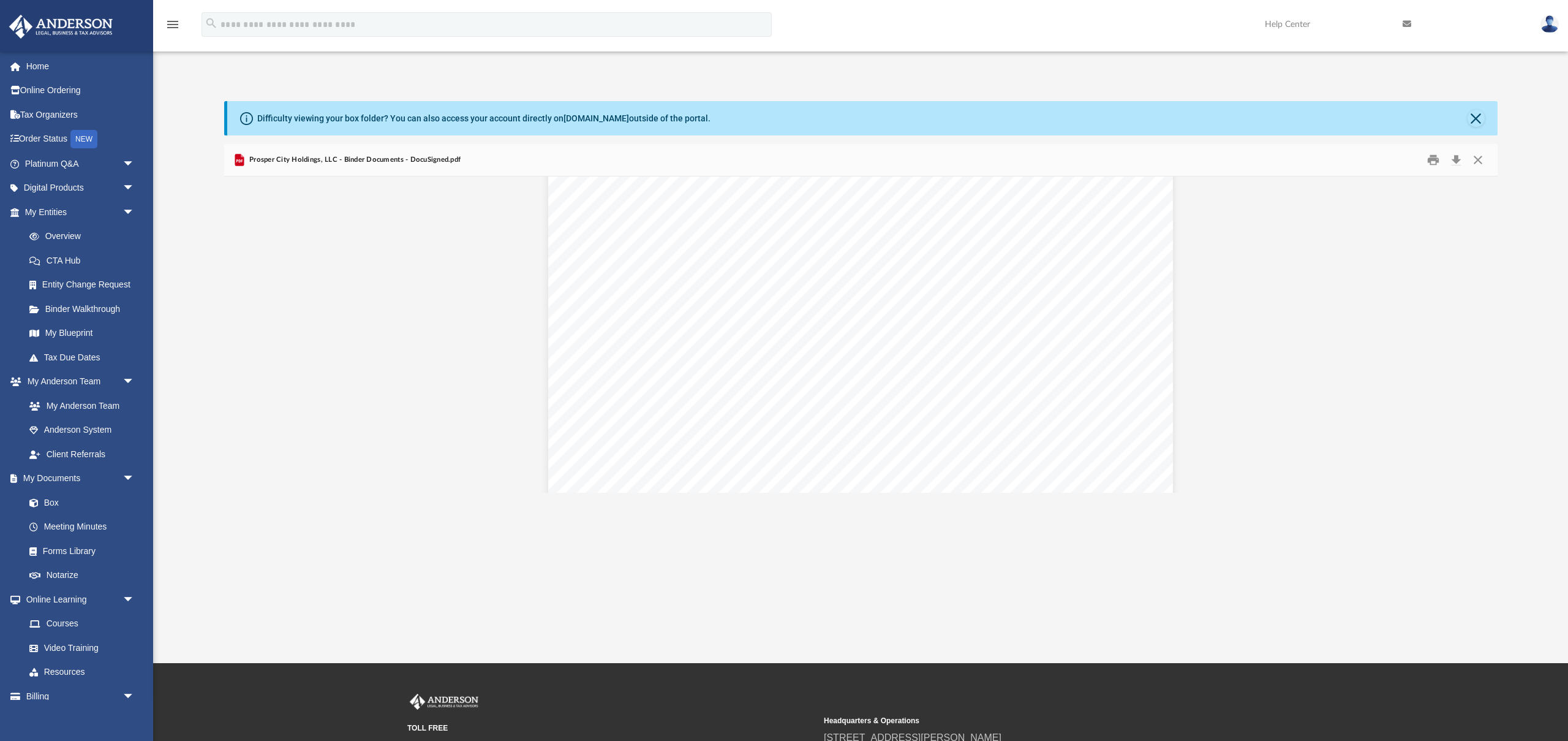
scroll to position [304, 0]
drag, startPoint x: 913, startPoint y: 312, endPoint x: 821, endPoint y: 314, distance: 92.0
click at [821, 314] on span "Your Company operating agreement and schedule of members are located in" at bounding box center [920, 311] width 344 height 11
paste input "**********"
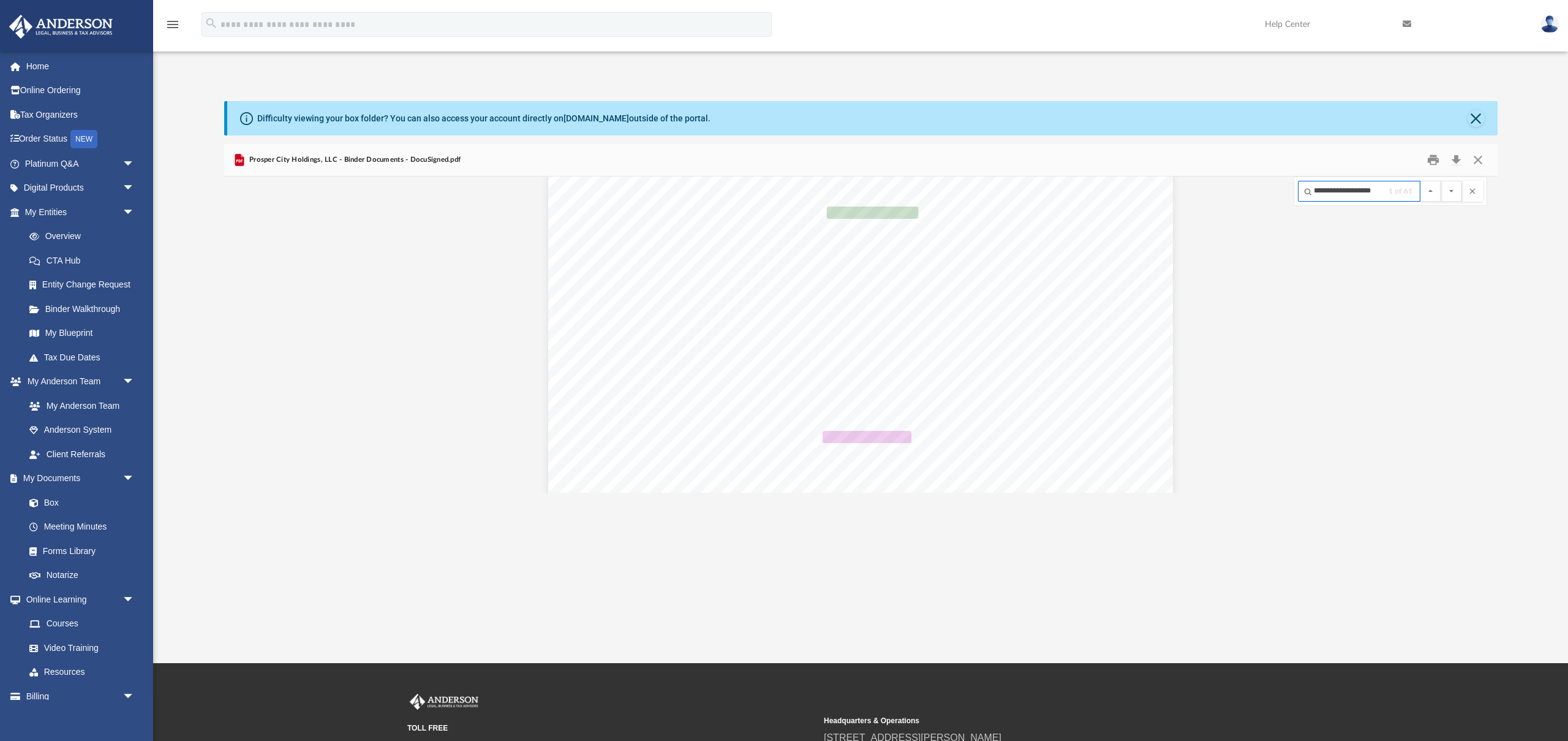
type input "**********"
click at [1441, 181] on button "File preview" at bounding box center [1451, 191] width 21 height 21
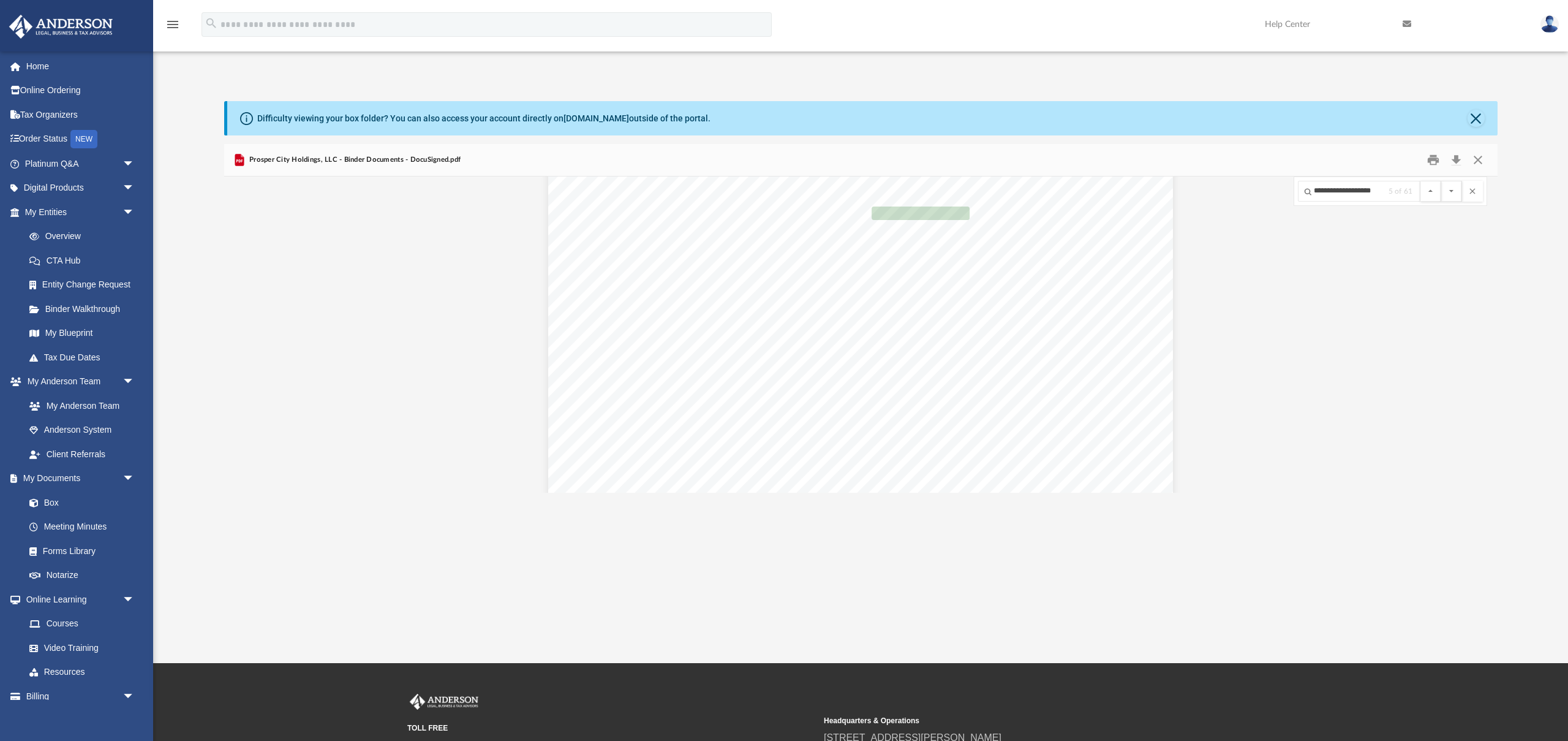
click at [1441, 181] on button "File preview" at bounding box center [1451, 191] width 21 height 21
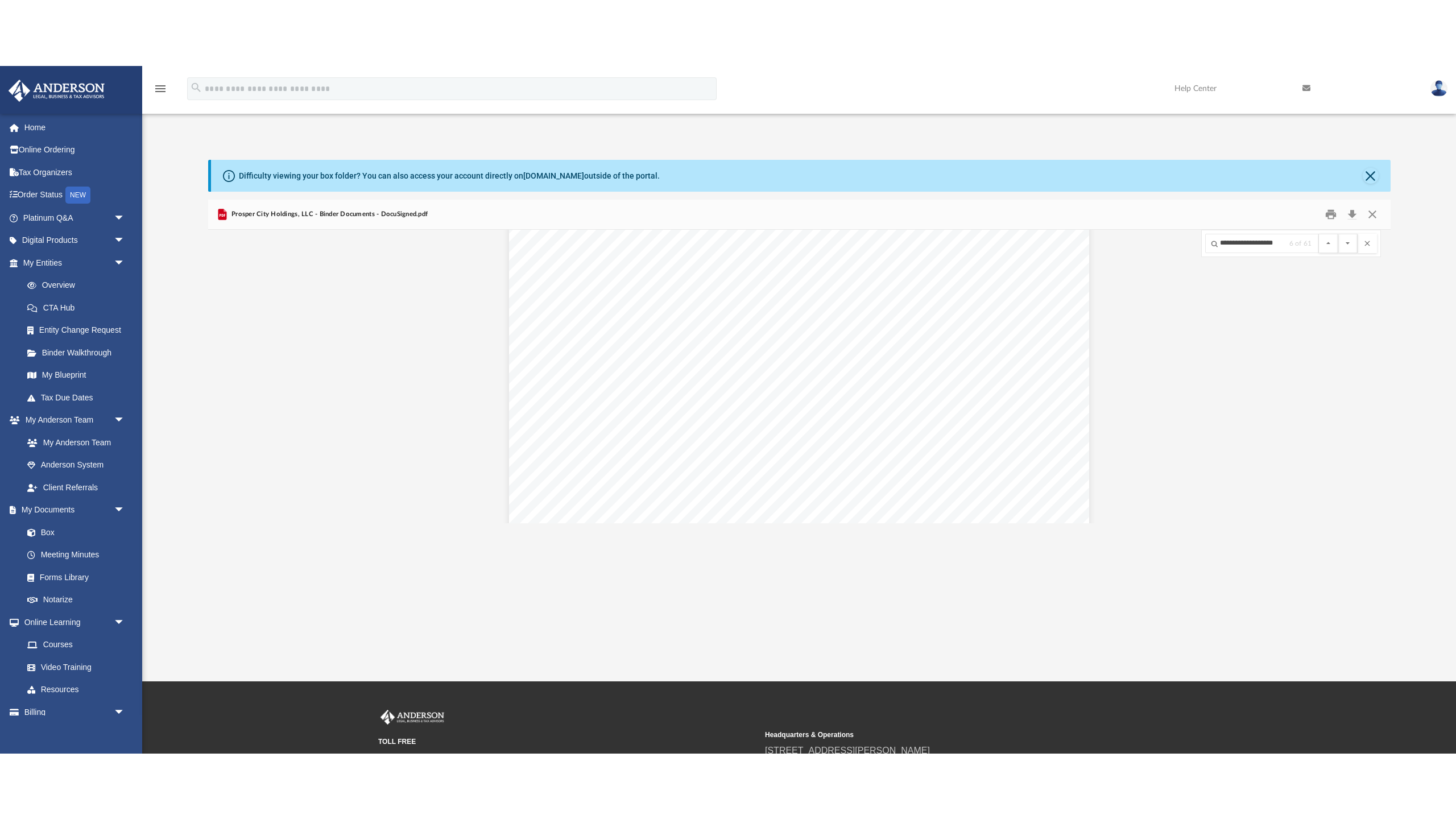
scroll to position [7362, 0]
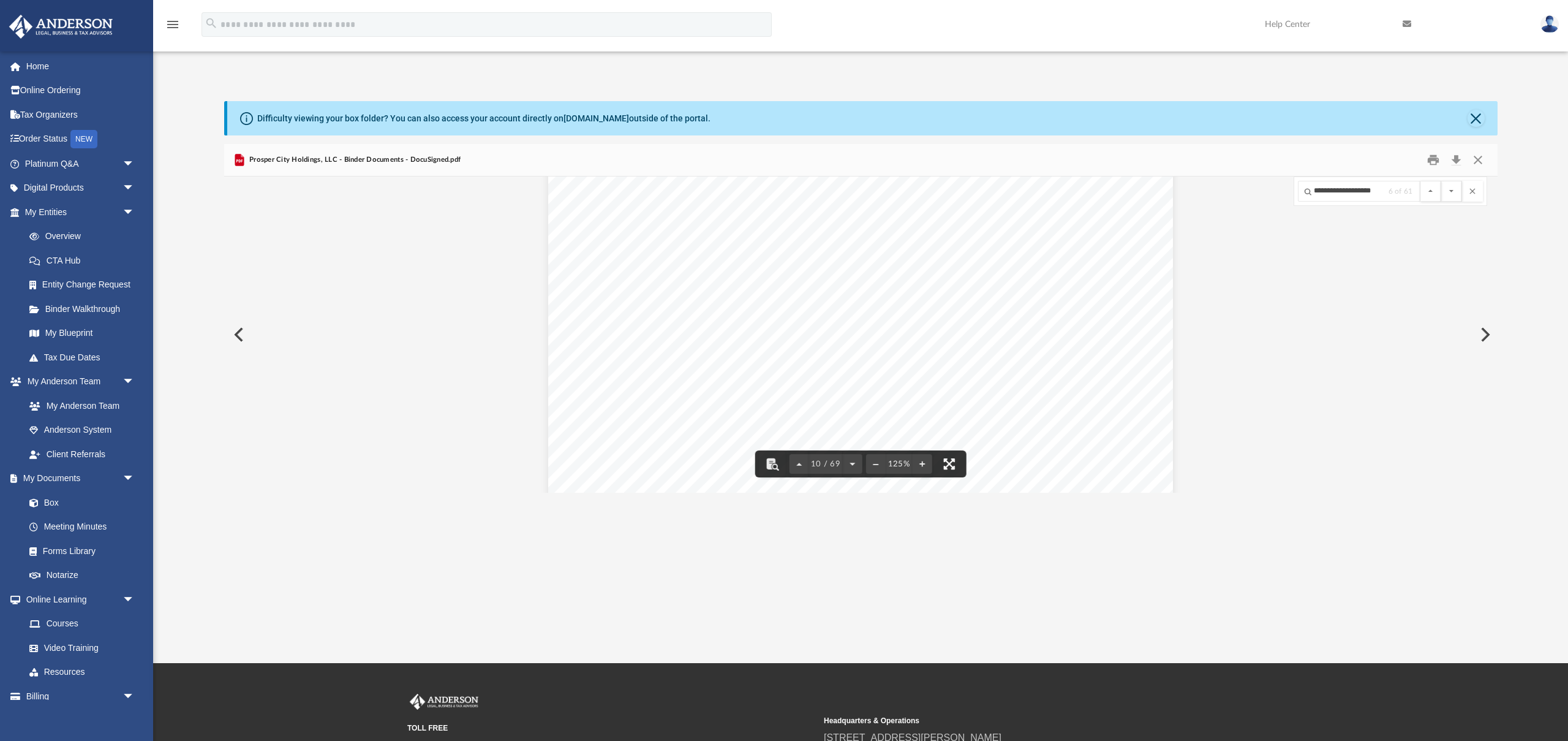
click at [949, 466] on button "File preview" at bounding box center [949, 464] width 27 height 27
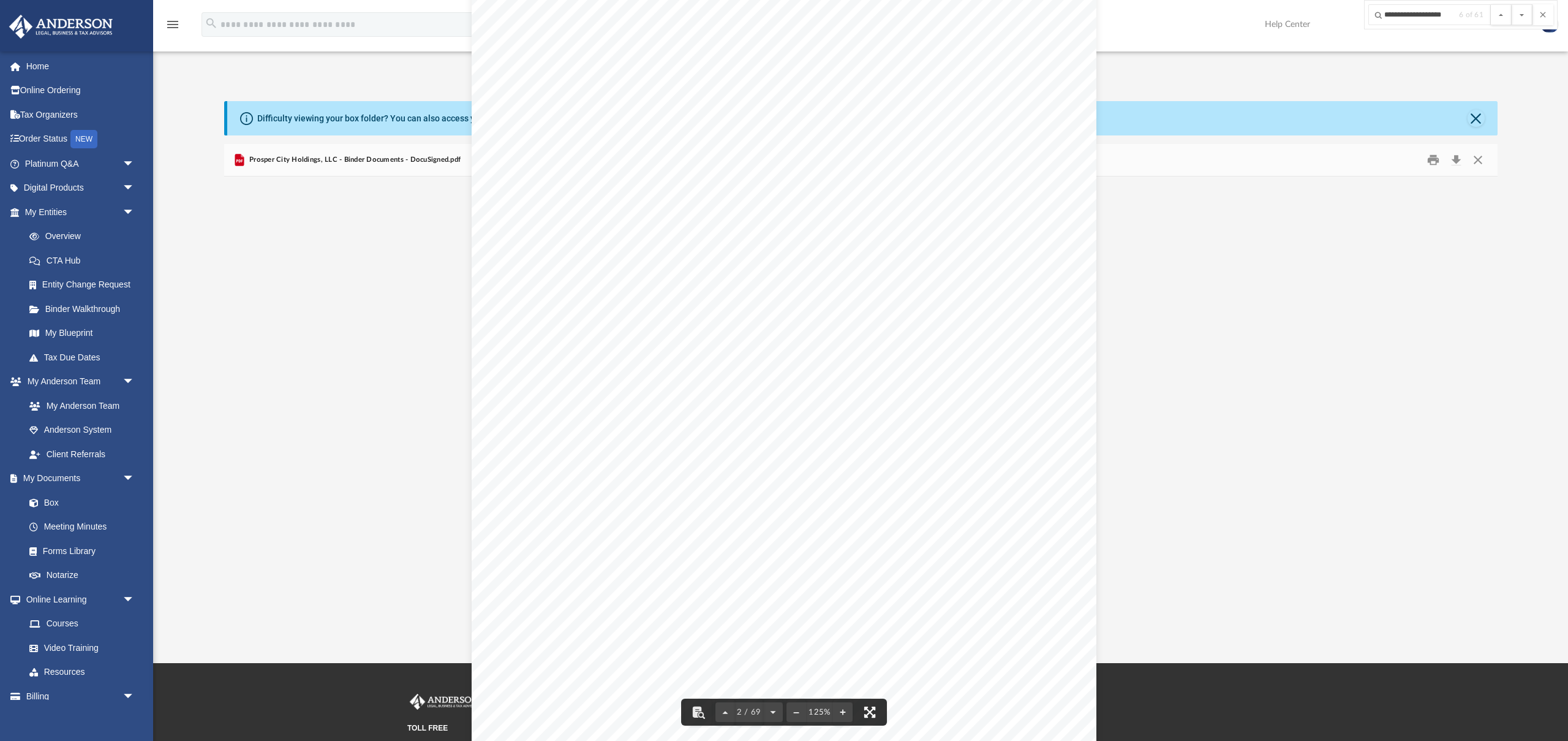
scroll to position [985, 0]
